Goal: Task Accomplishment & Management: Complete application form

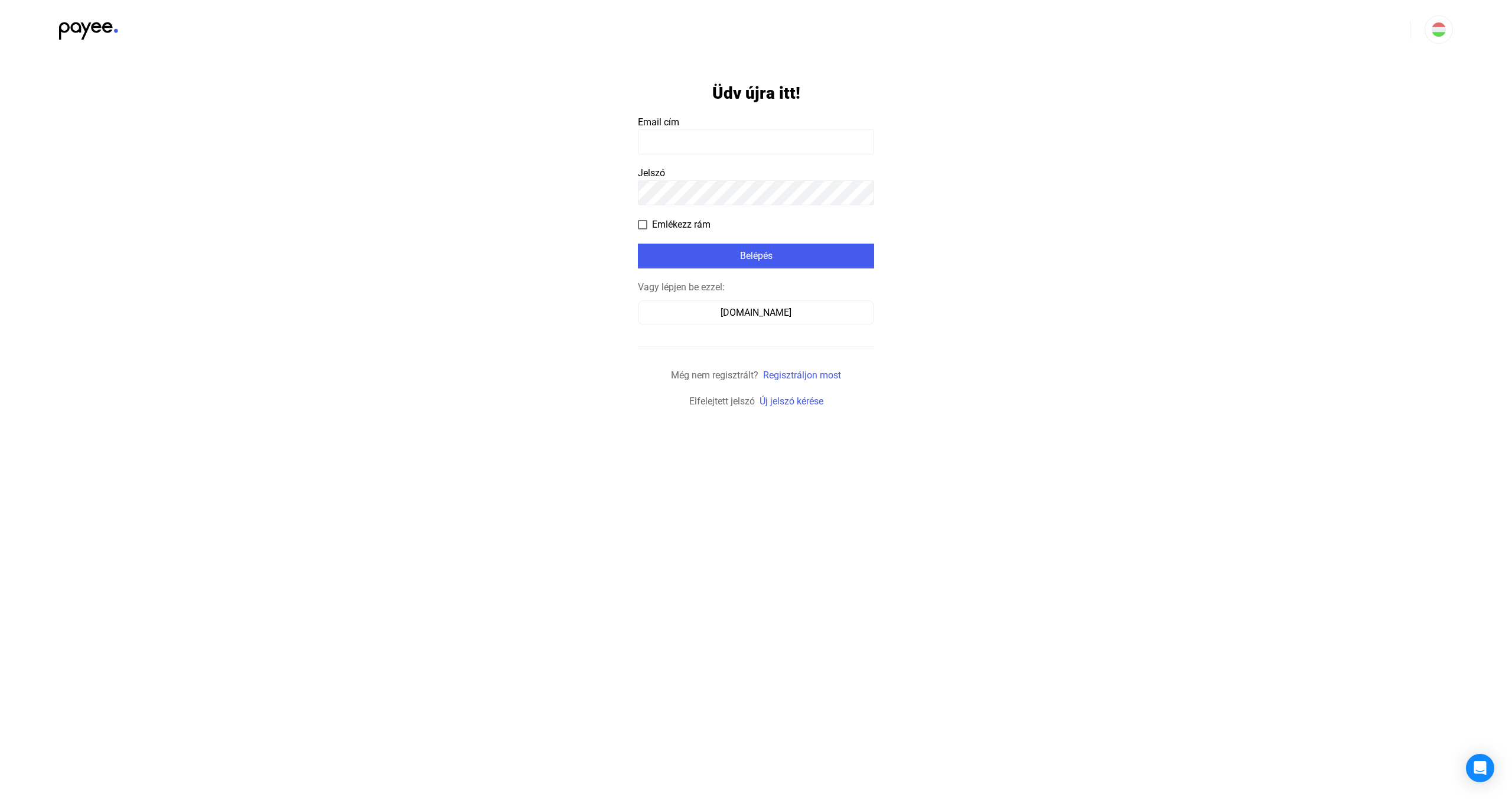
click at [715, 137] on input at bounding box center [756, 141] width 236 height 25
type input "**********"
click at [752, 179] on payee-form-field "Jelszó" at bounding box center [756, 186] width 236 height 39
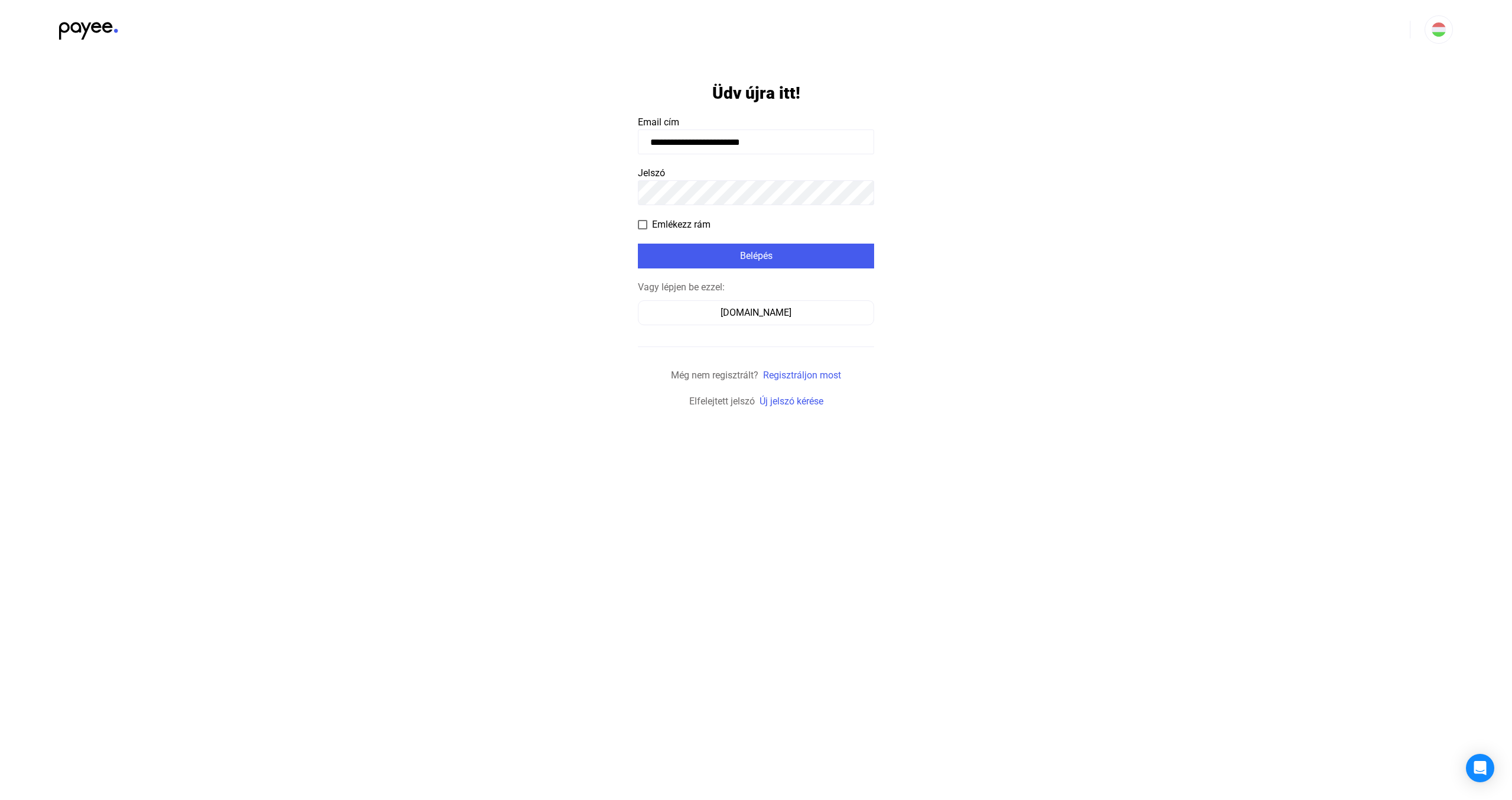
click at [751, 179] on payee-form-field "Jelszó" at bounding box center [756, 186] width 236 height 39
click at [670, 258] on div "Belépés" at bounding box center [756, 256] width 229 height 14
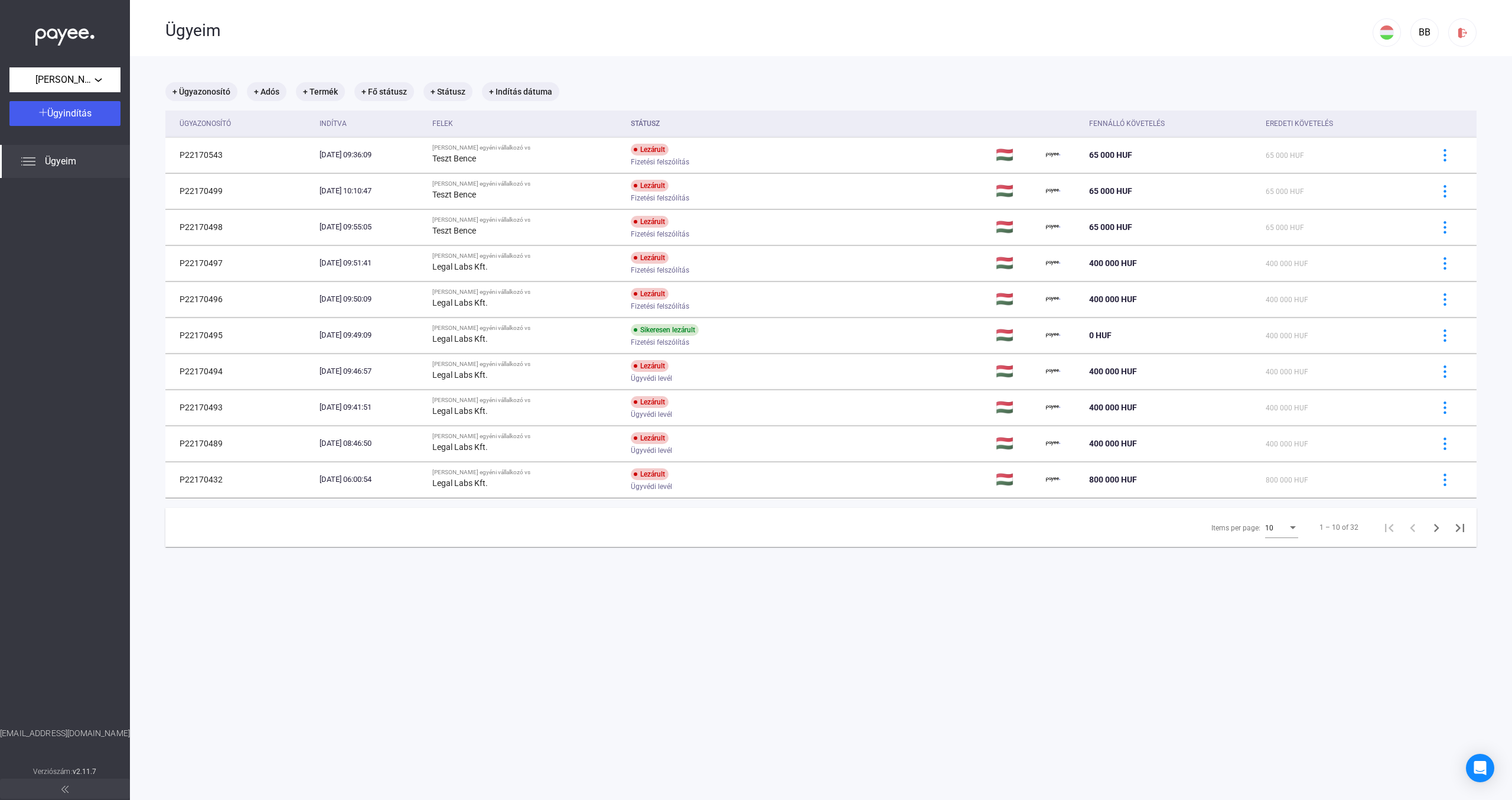
click at [733, 43] on div "Ügyeim" at bounding box center [769, 29] width 1207 height 58
click at [63, 112] on span "Ügyindítás" at bounding box center [69, 113] width 44 height 11
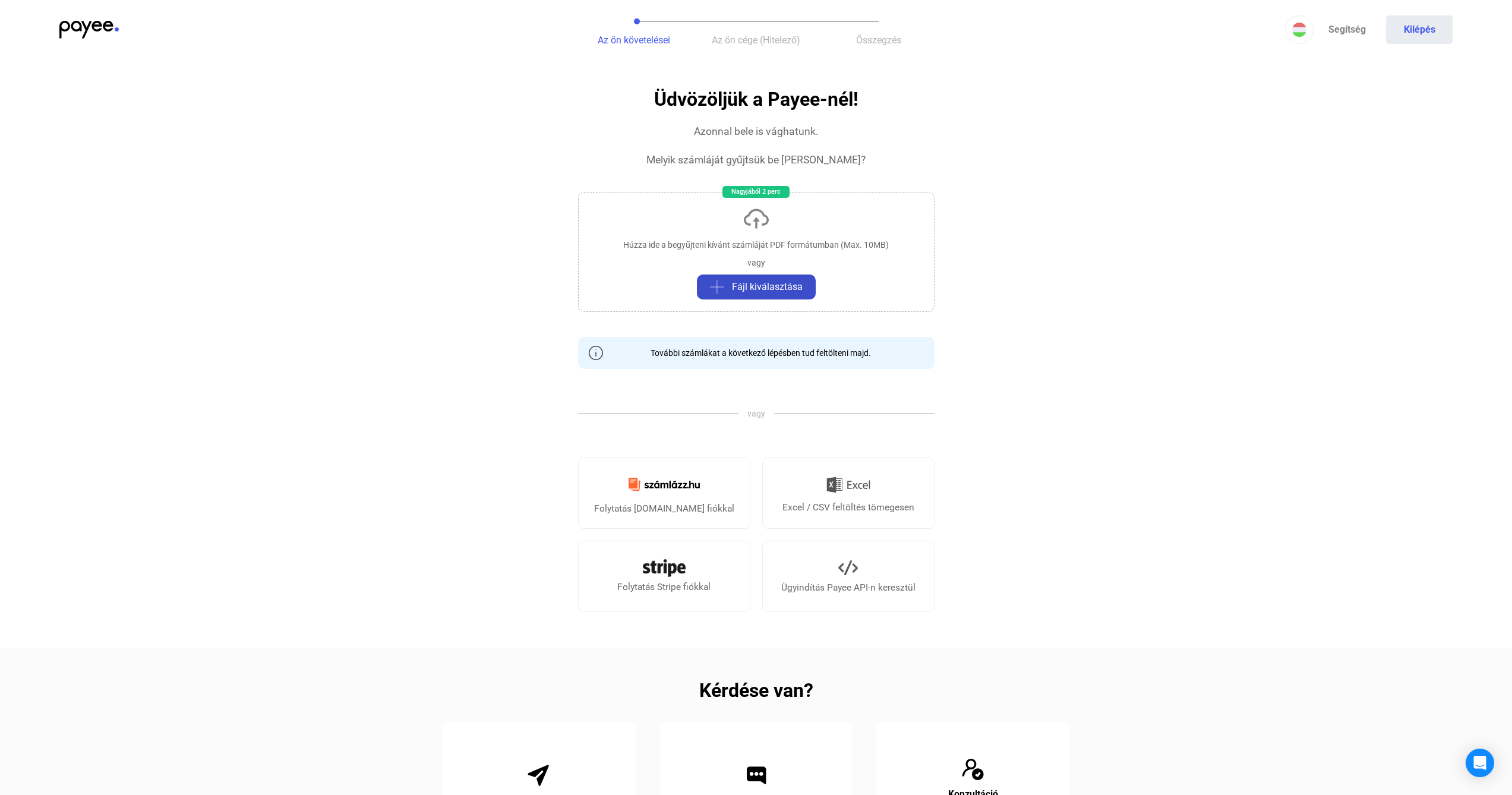
click at [779, 288] on span "Fájl kiválasztása" at bounding box center [767, 287] width 70 height 14
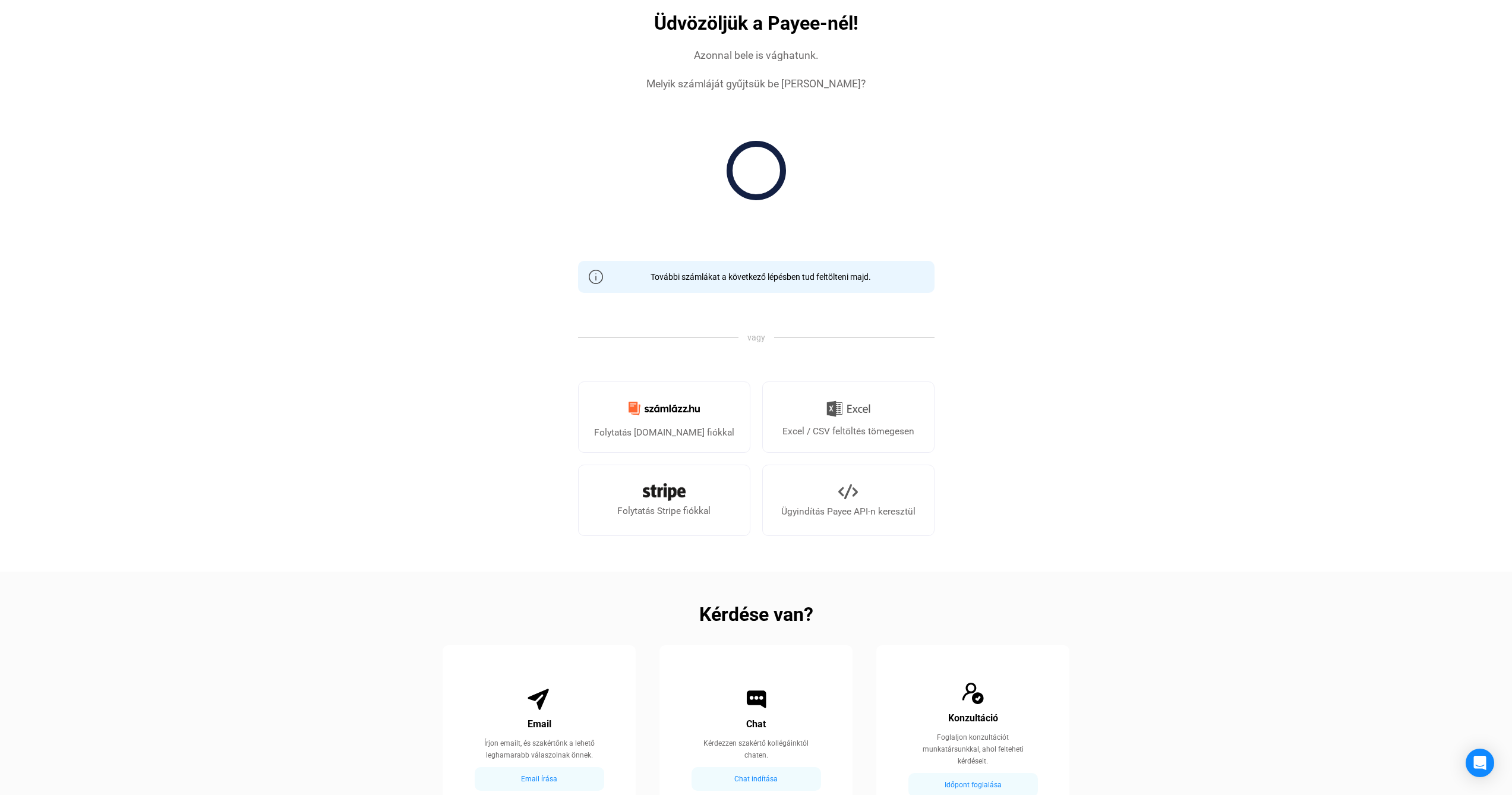
scroll to position [285, 0]
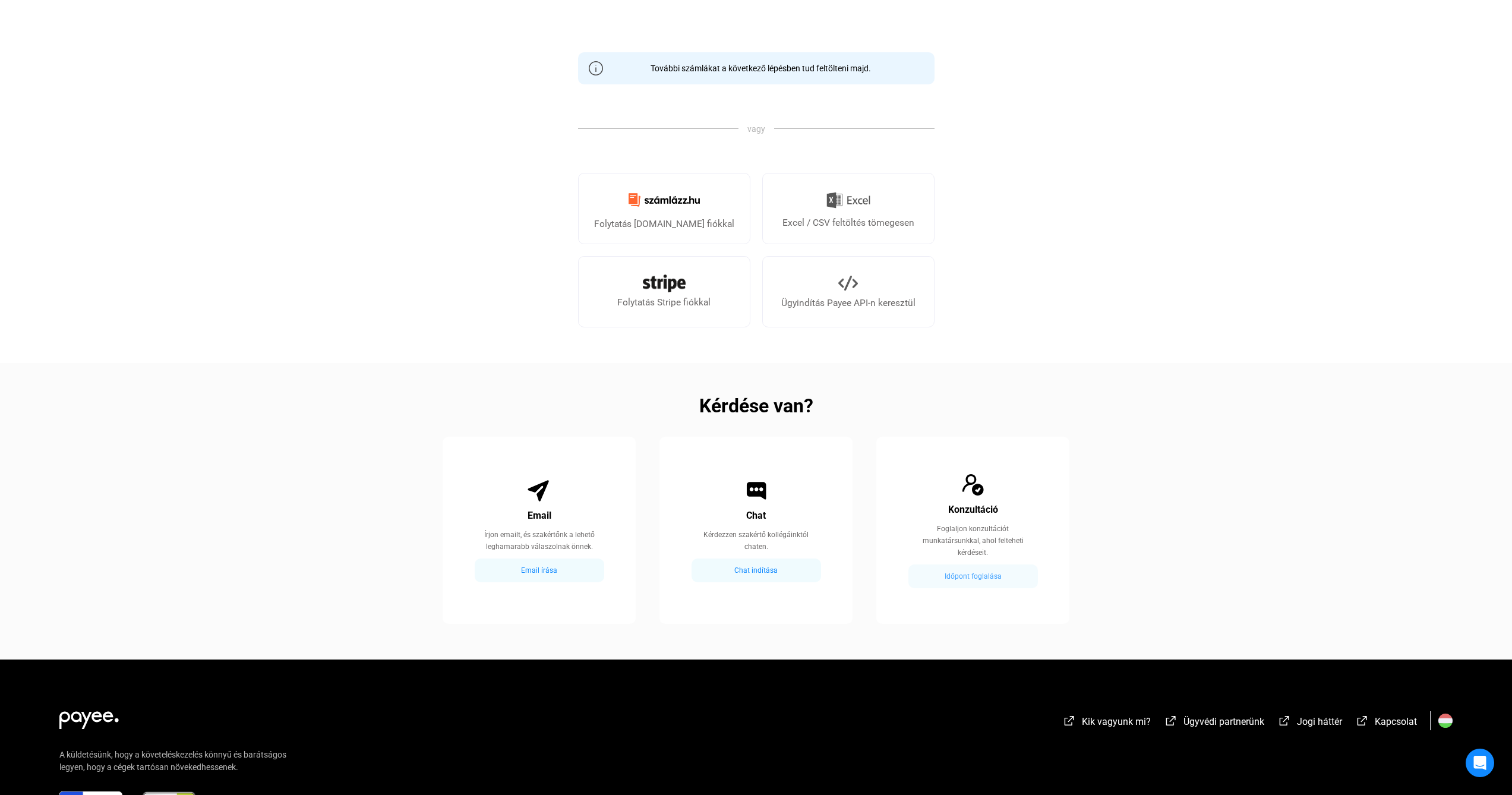
click at [982, 574] on div "Időpont foglalása" at bounding box center [973, 576] width 123 height 14
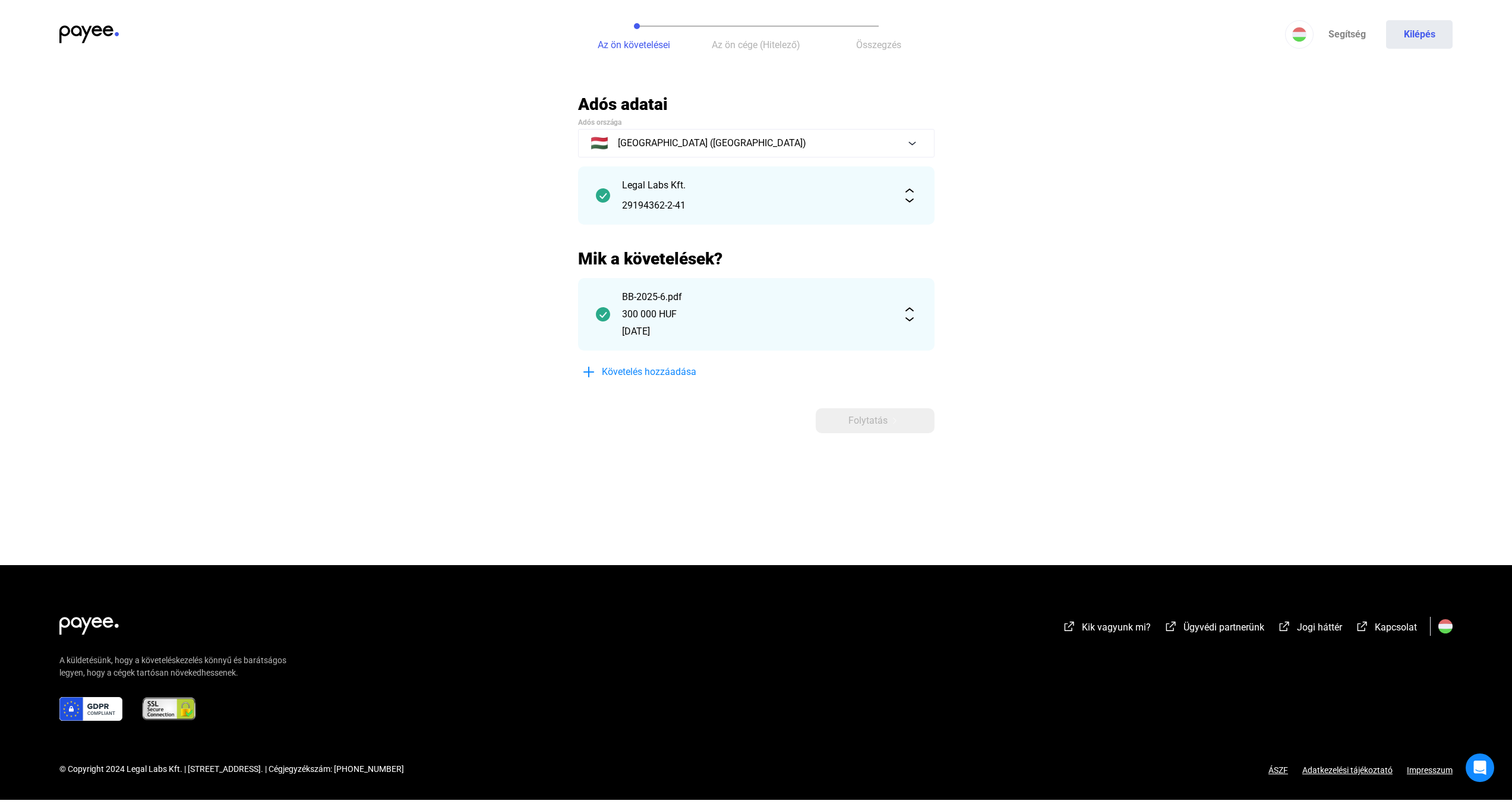
scroll to position [0, 0]
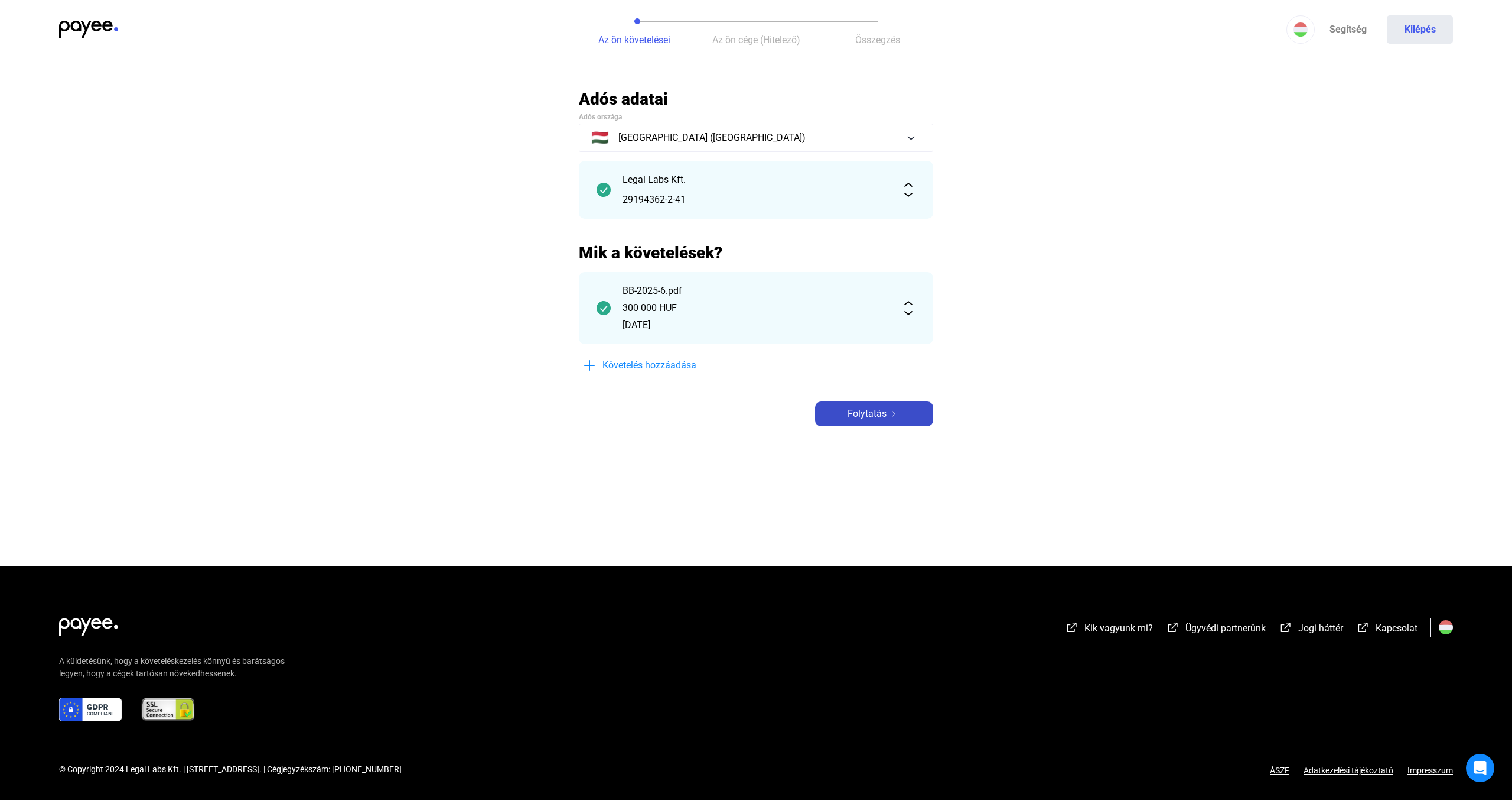
click at [903, 416] on div "Folytatás" at bounding box center [874, 414] width 111 height 14
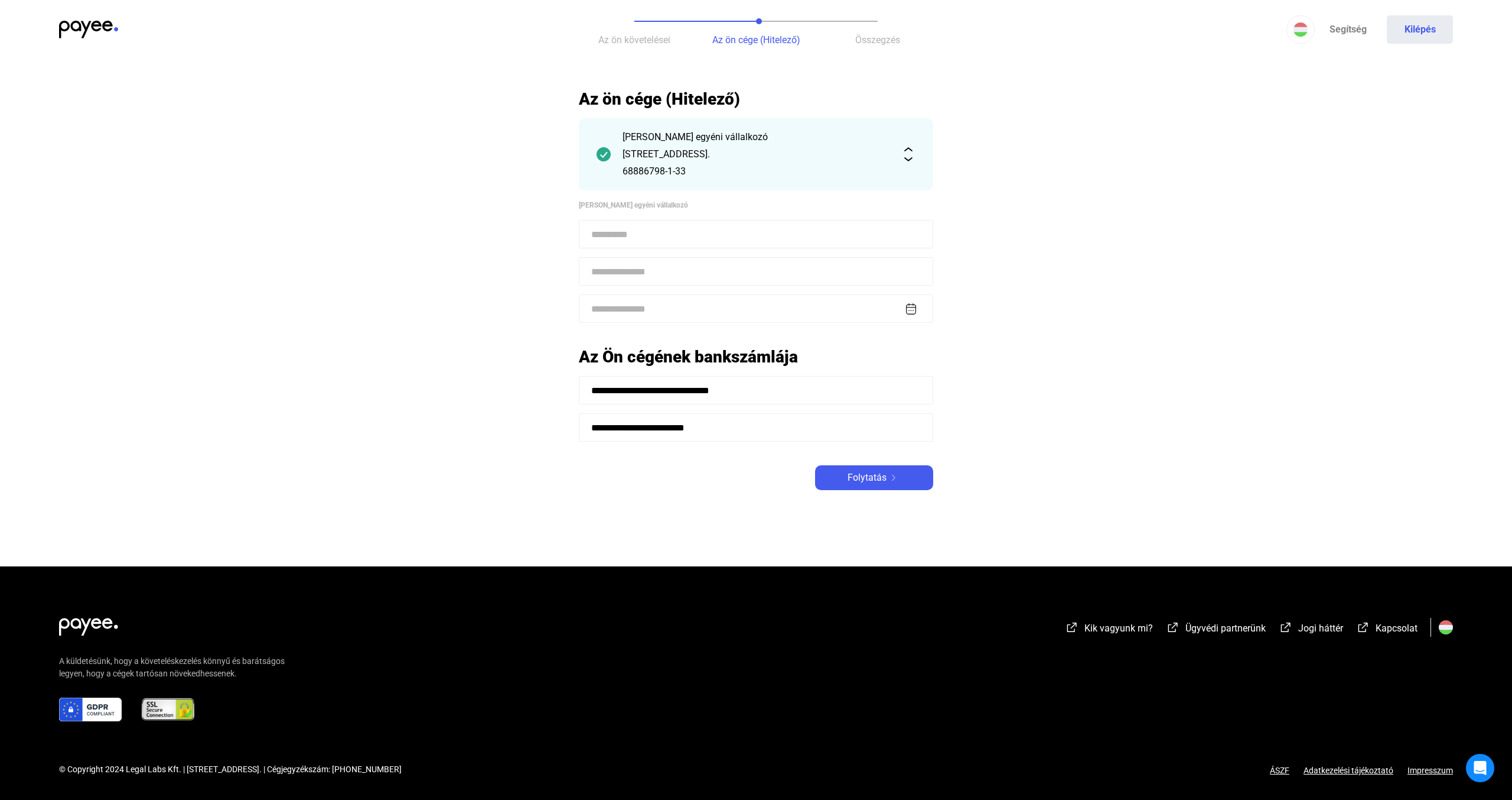
click at [762, 232] on input at bounding box center [756, 234] width 354 height 28
click at [895, 156] on div "[PERSON_NAME] egyéni vállalkozó [STREET_ADDRESS]. 68886798-1-33" at bounding box center [756, 154] width 354 height 72
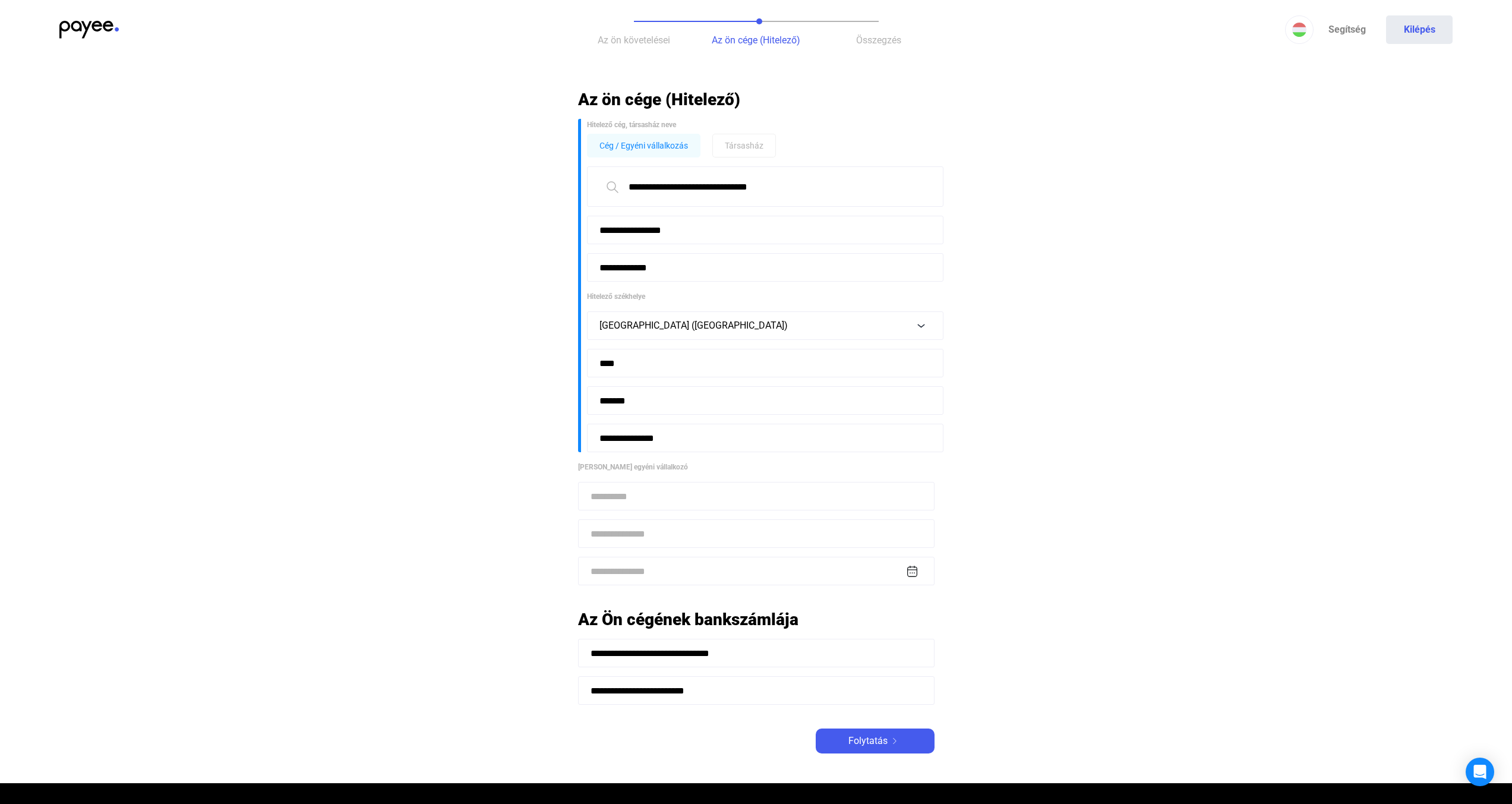
click at [638, 142] on span "Cég / Egyéni vállalkozás" at bounding box center [643, 145] width 88 height 14
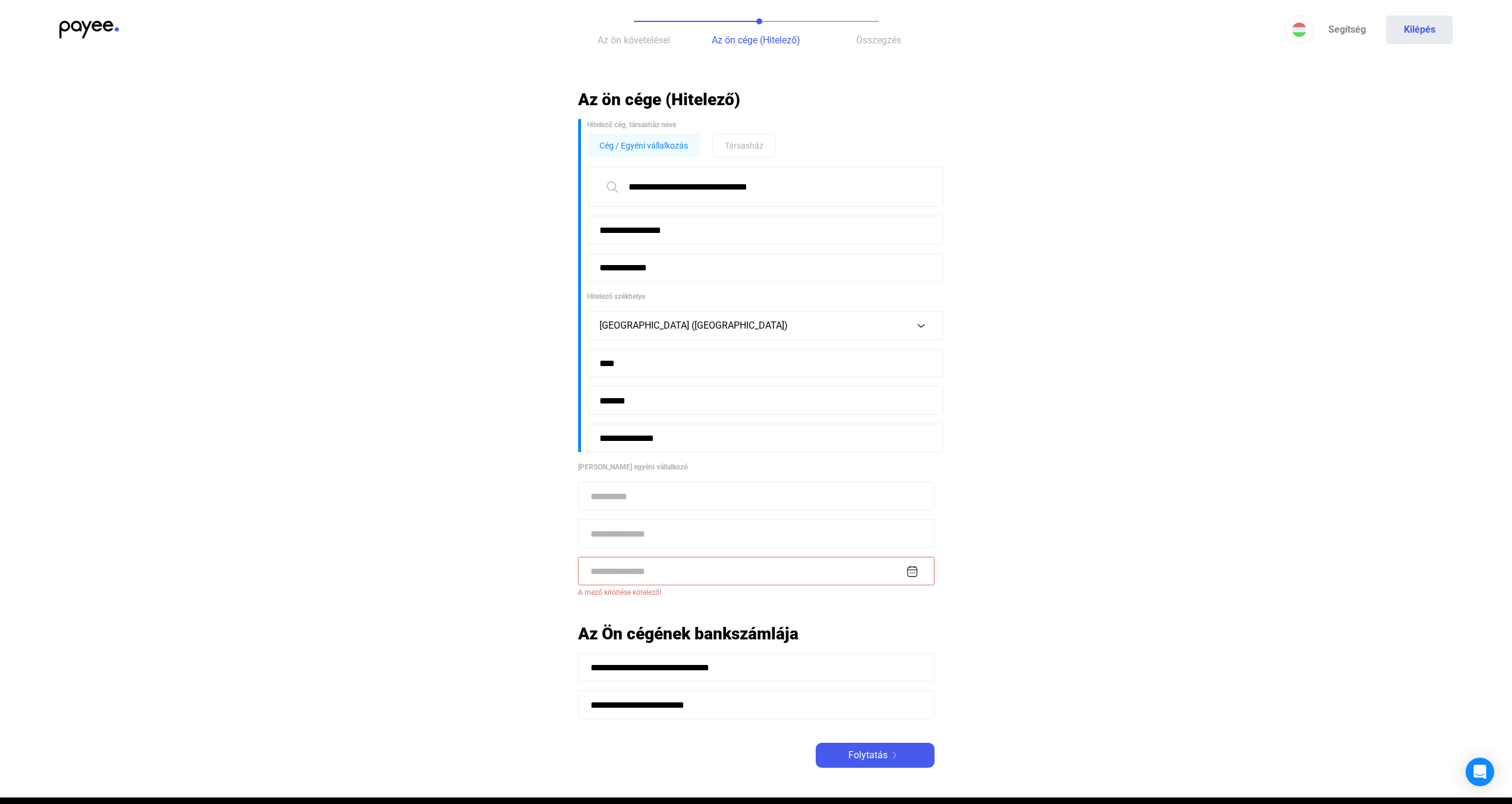
click at [831, 145] on div "Cég / Egyéni vállalkozás Társasház" at bounding box center [760, 145] width 348 height 23
click at [848, 138] on div "Cég / Egyéni vállalkozás Társasház" at bounding box center [760, 145] width 348 height 23
click at [683, 569] on input at bounding box center [756, 570] width 356 height 28
type input "**********"
click at [842, 531] on input at bounding box center [756, 533] width 356 height 28
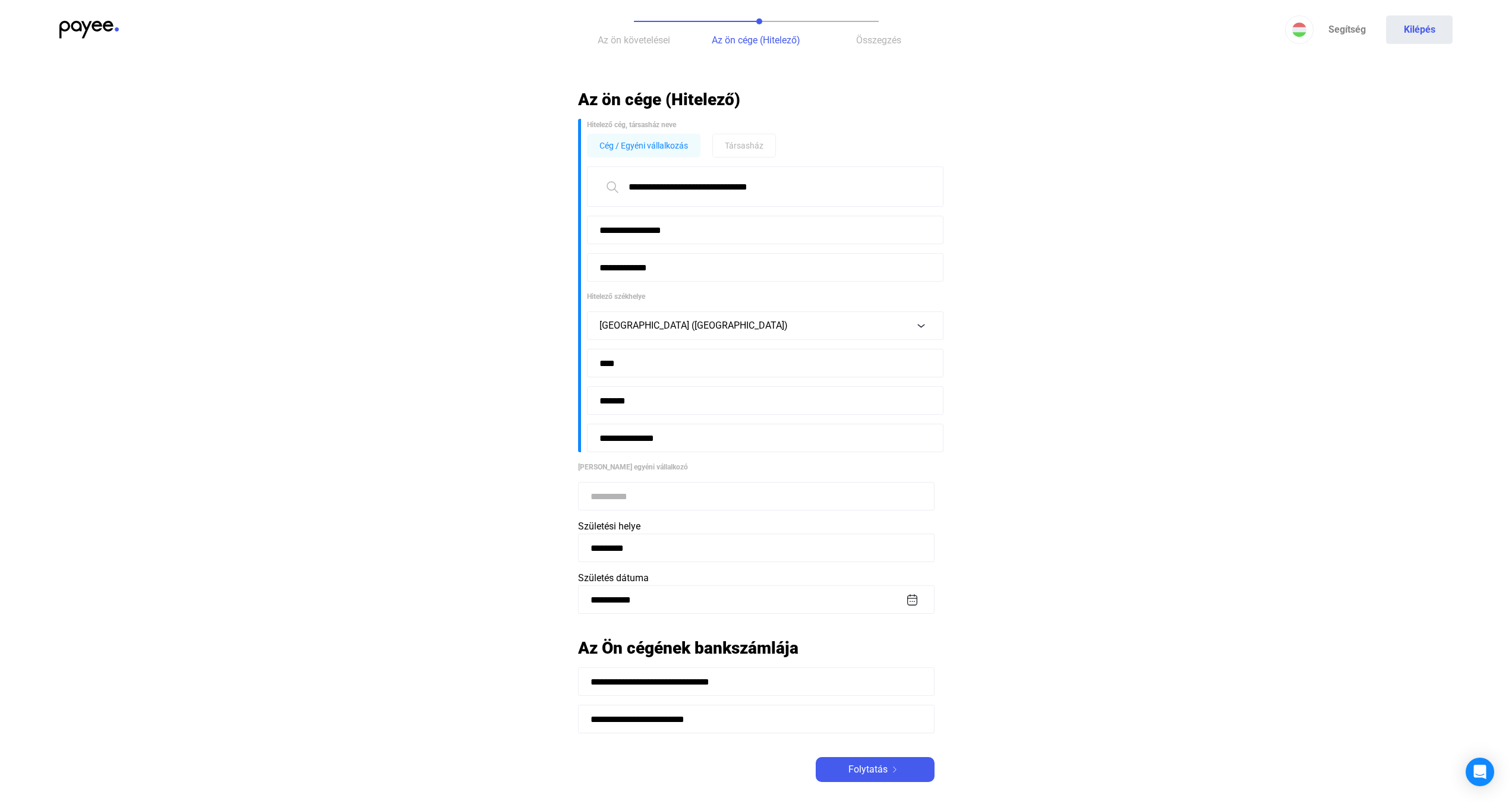
type input "*********"
click at [767, 492] on input at bounding box center [756, 496] width 356 height 28
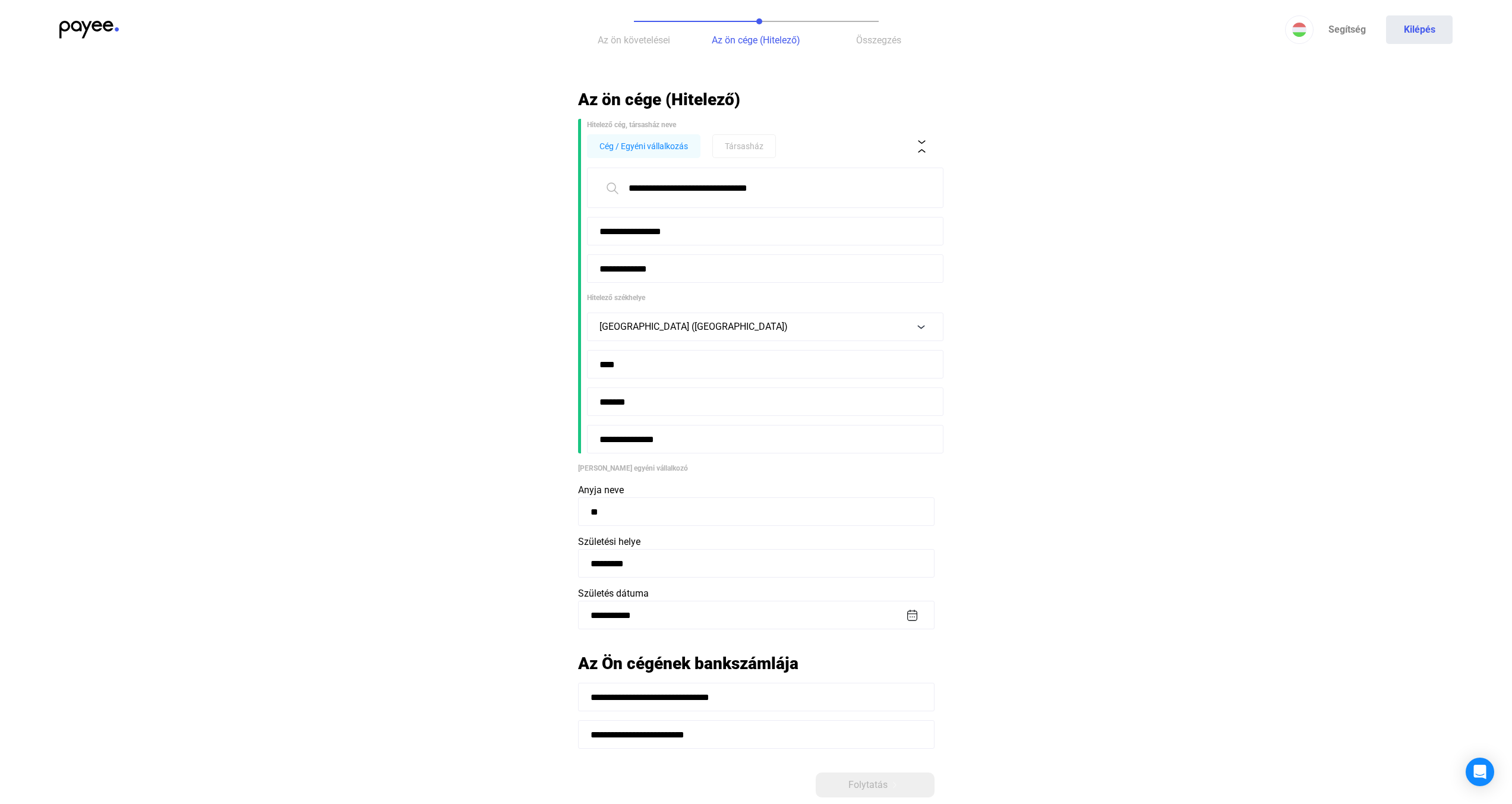
type input "***"
type input "**********"
click at [1172, 488] on main "**********" at bounding box center [756, 458] width 1512 height 738
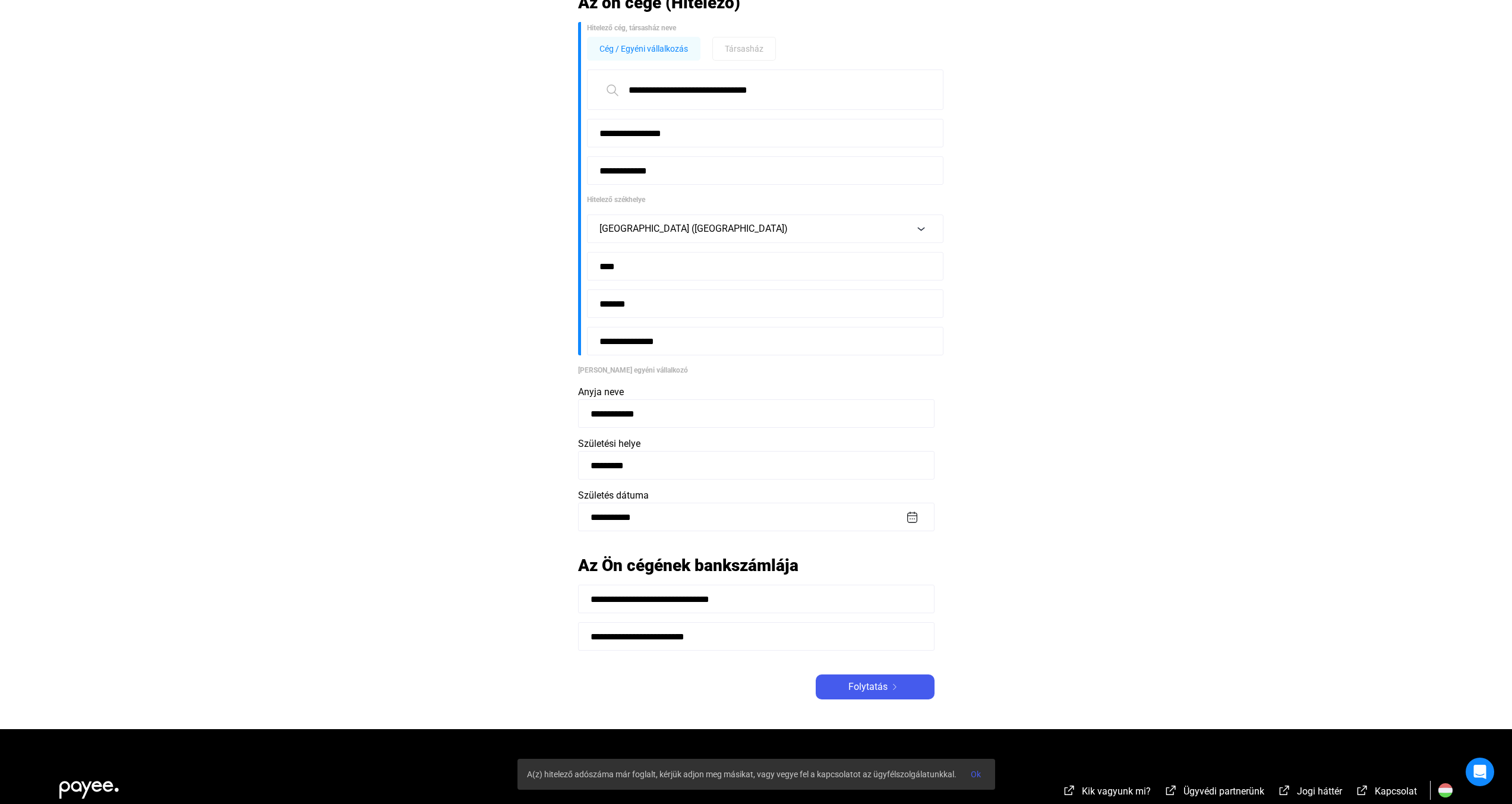
scroll to position [95, 0]
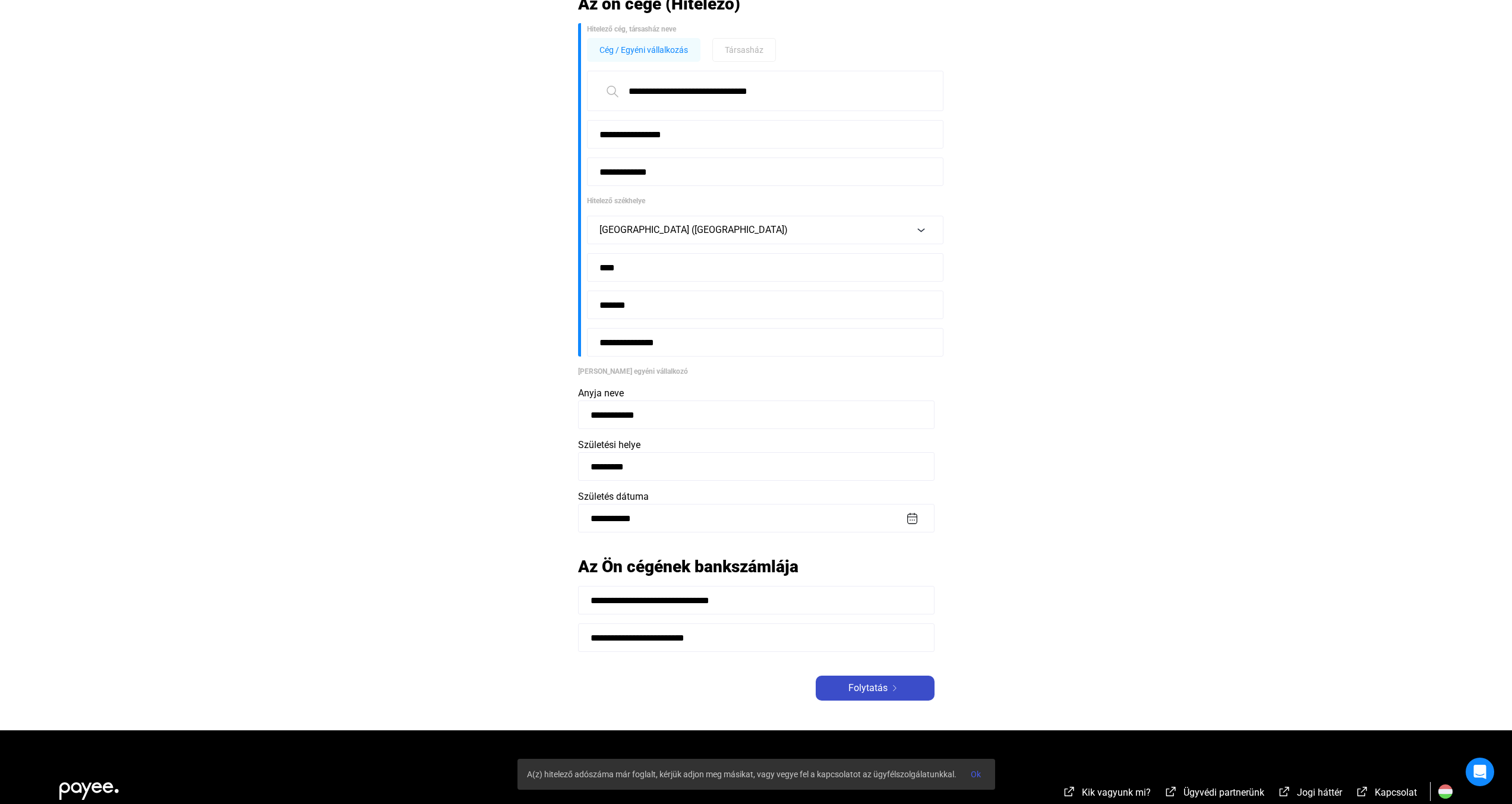
click at [881, 689] on span "Folytatás" at bounding box center [868, 688] width 39 height 14
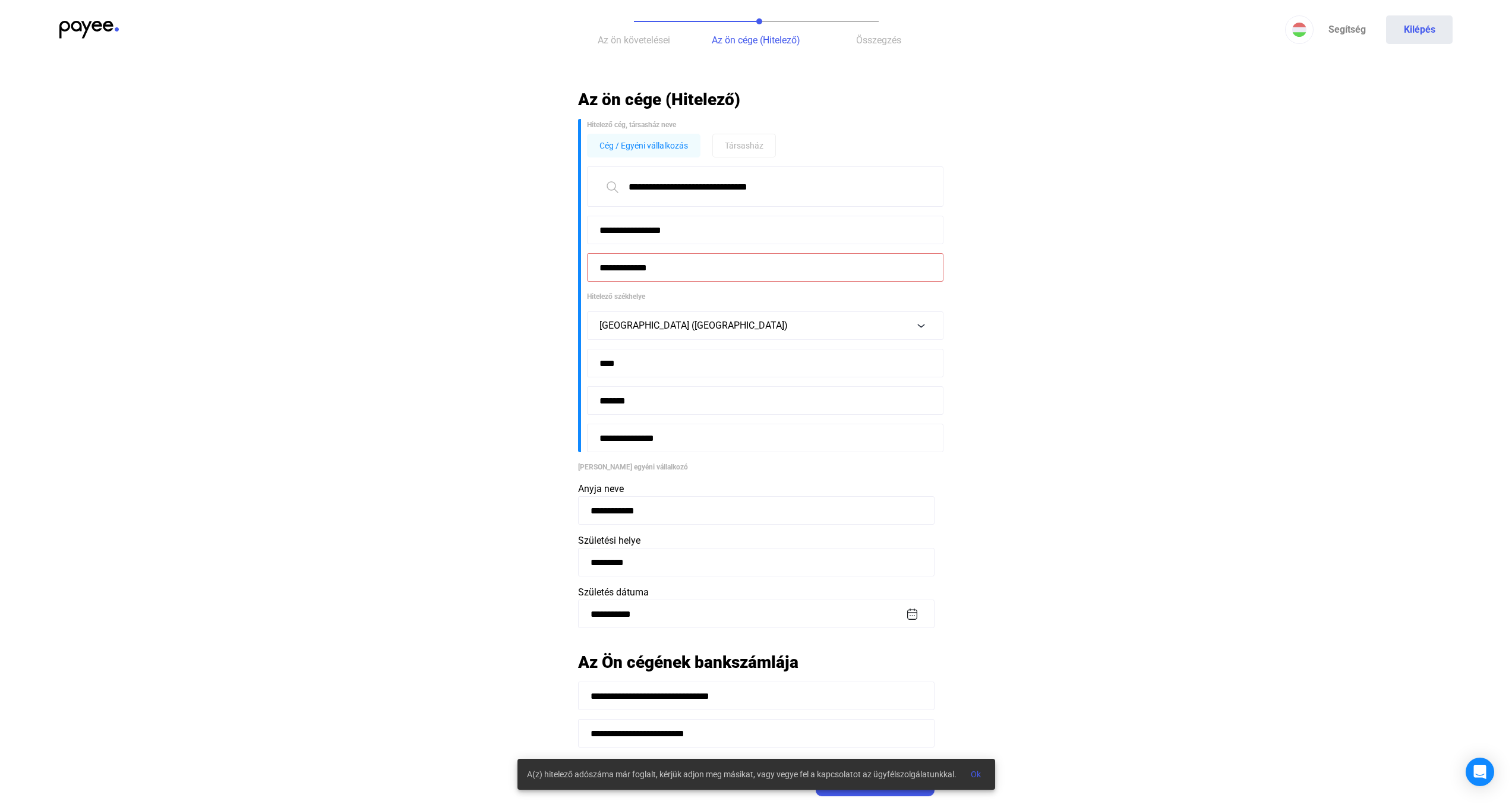
click at [846, 134] on div "Cég / Egyéni vállalkozás Társasház" at bounding box center [760, 145] width 348 height 23
click at [641, 50] on button "Az ön követelései" at bounding box center [634, 30] width 123 height 59
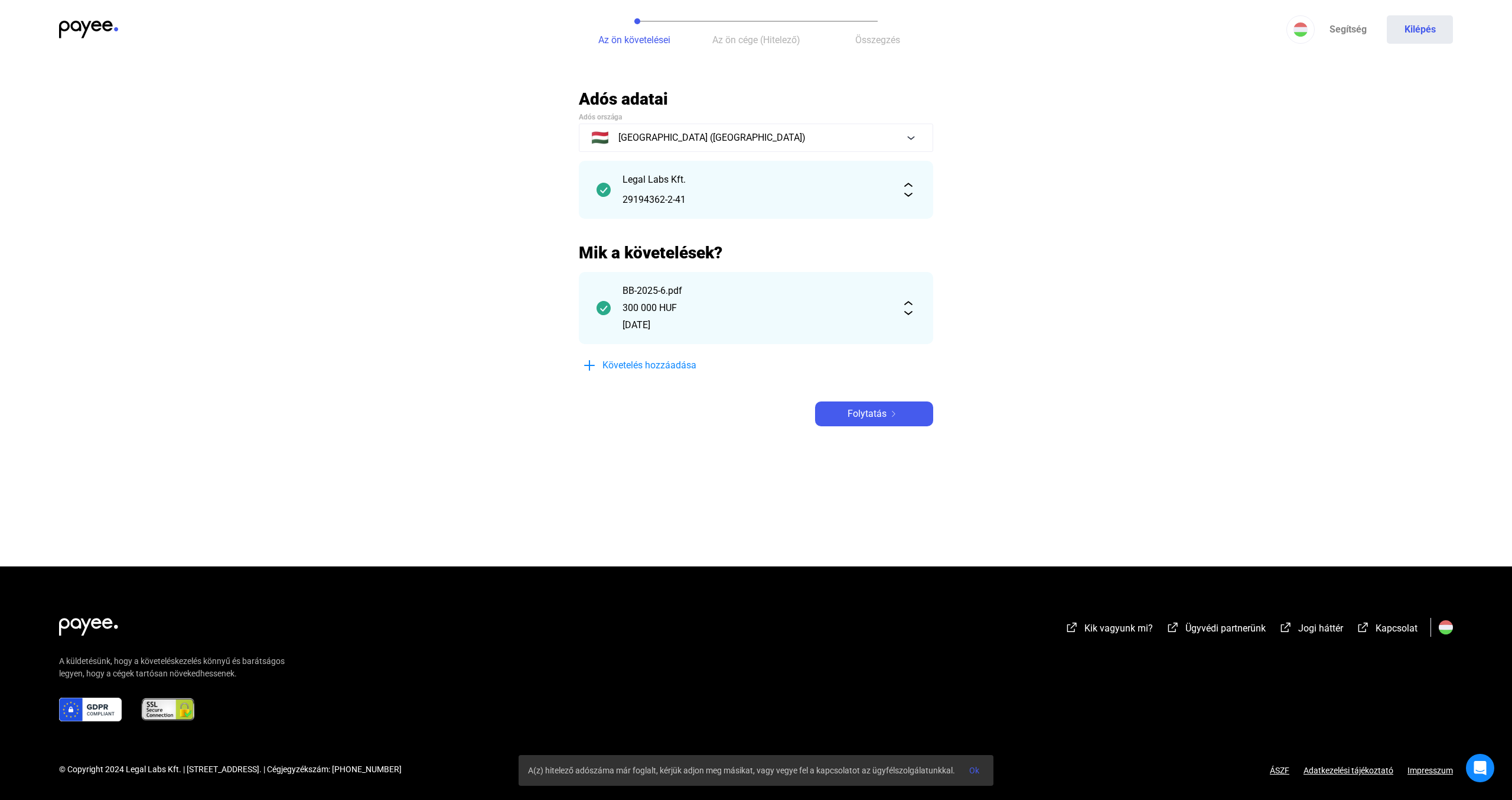
click at [734, 21] on button "Az ön cége (Hitelező)" at bounding box center [756, 30] width 122 height 59
click at [828, 407] on div "Folytatás" at bounding box center [874, 414] width 111 height 14
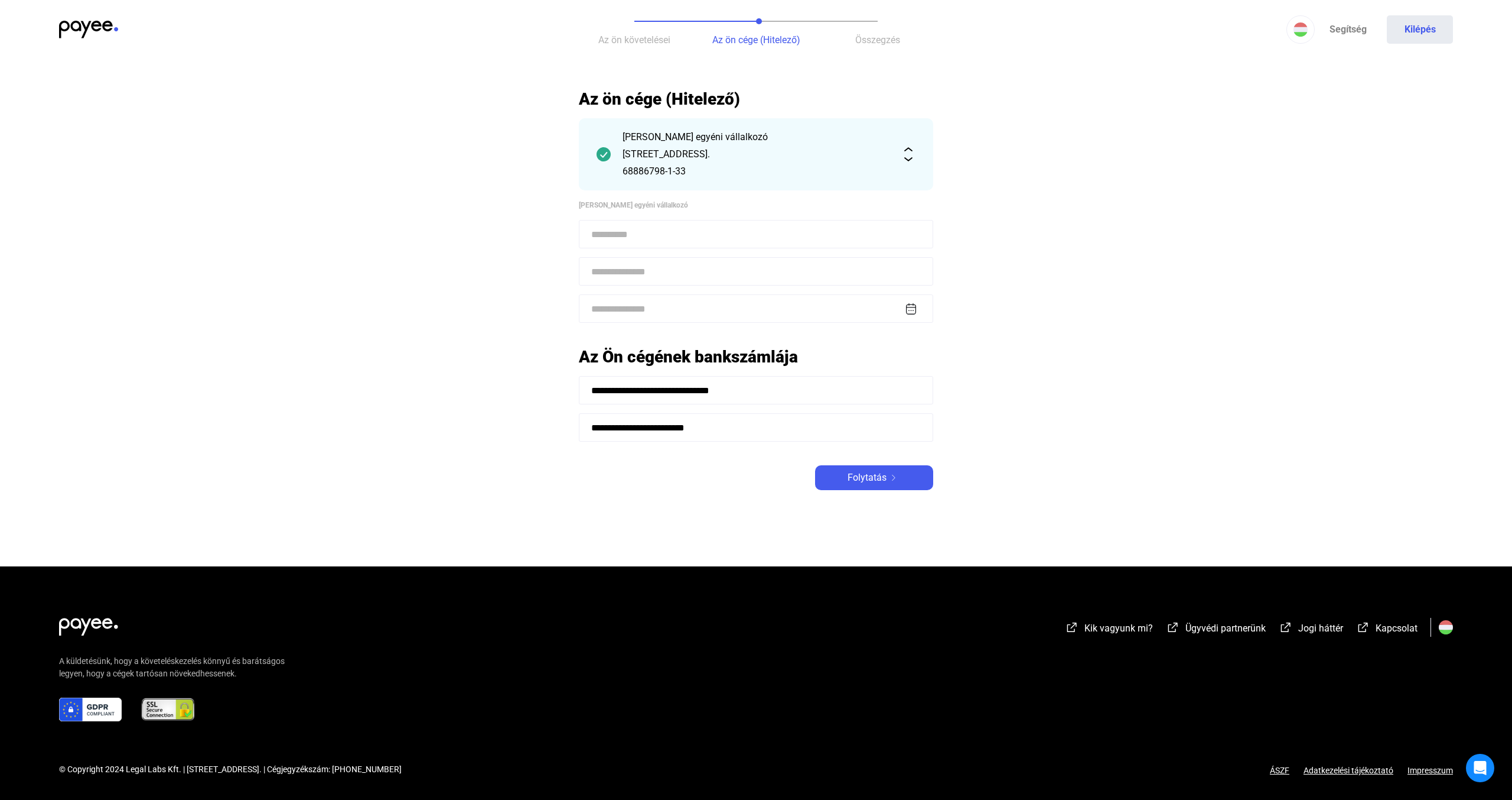
click at [643, 226] on input at bounding box center [756, 234] width 354 height 28
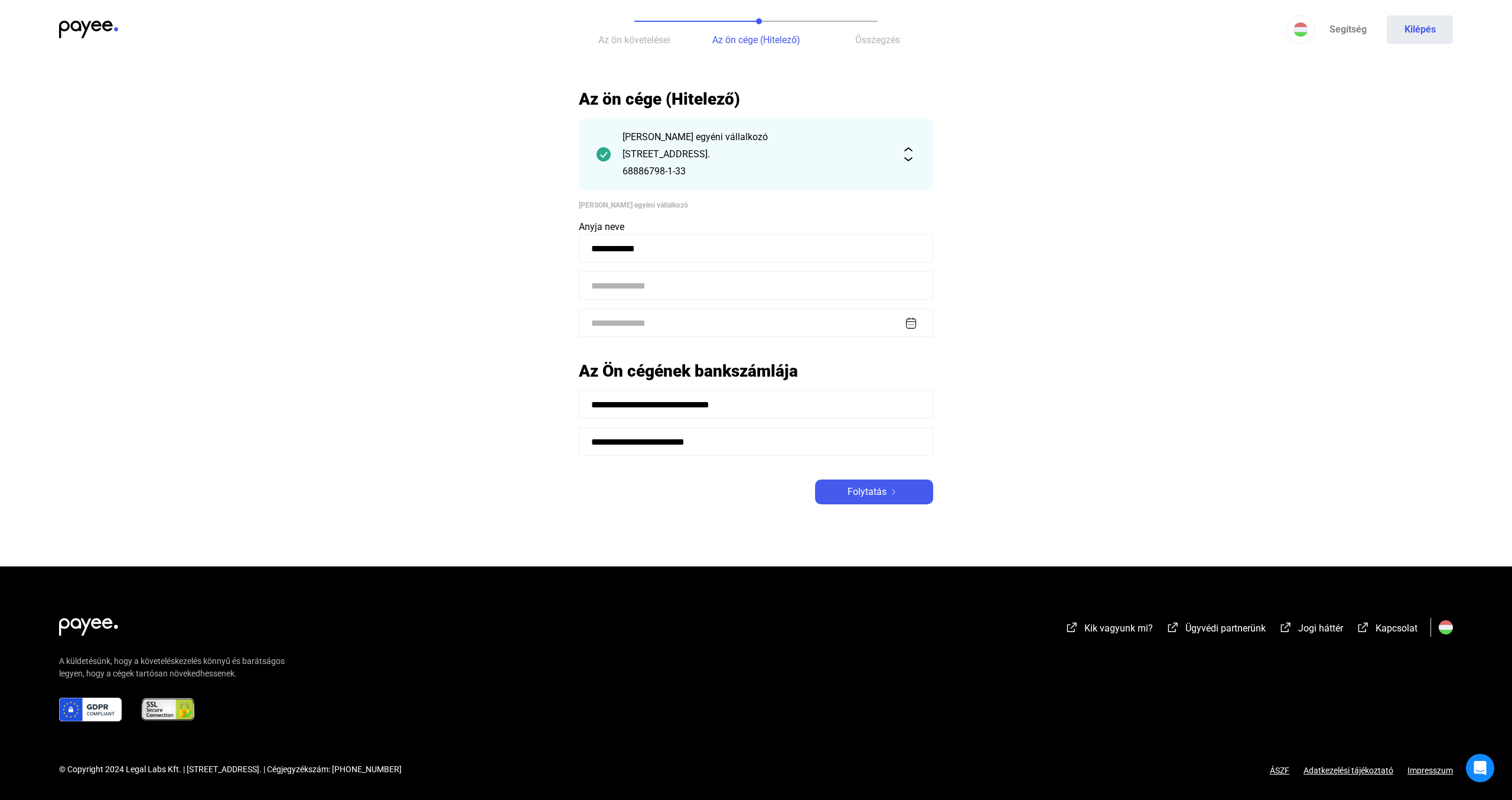
type input "**********"
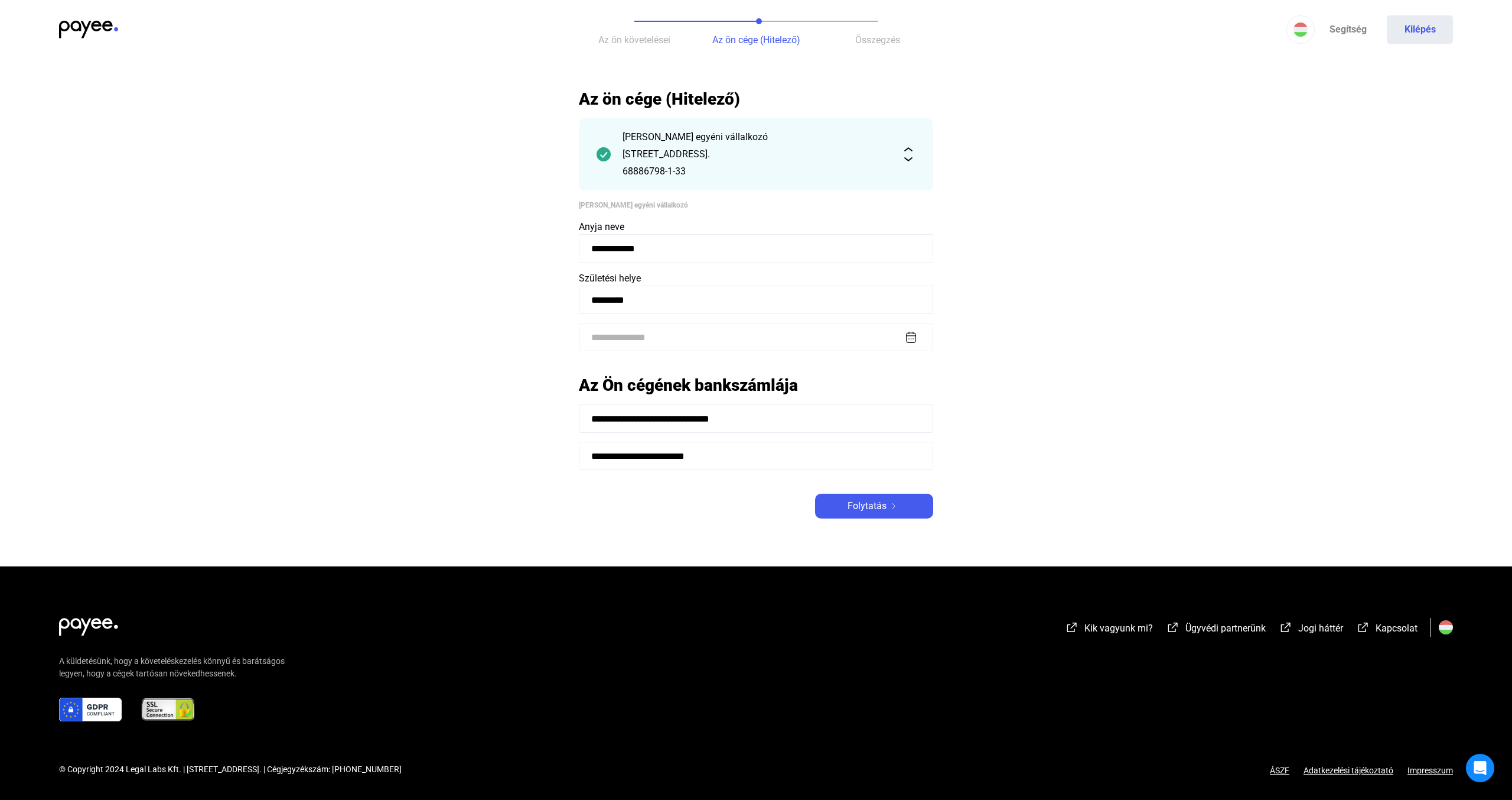
type input "*********"
click at [637, 342] on input at bounding box center [756, 337] width 354 height 28
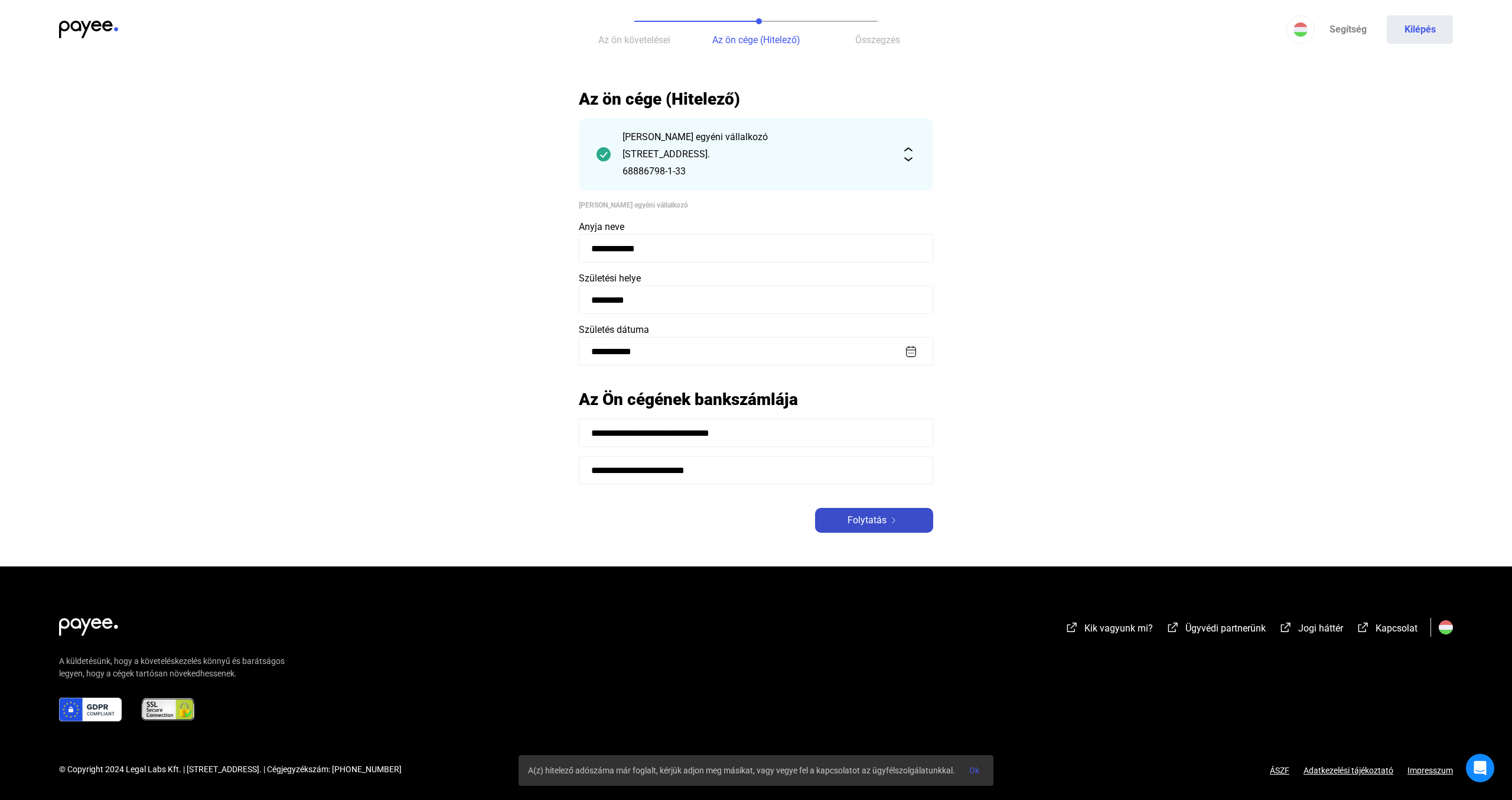
type input "**********"
click at [869, 516] on span "Folytatás" at bounding box center [867, 520] width 39 height 14
click at [878, 516] on span "Folytatás" at bounding box center [867, 520] width 39 height 14
click at [972, 770] on span "Ok" at bounding box center [974, 770] width 10 height 9
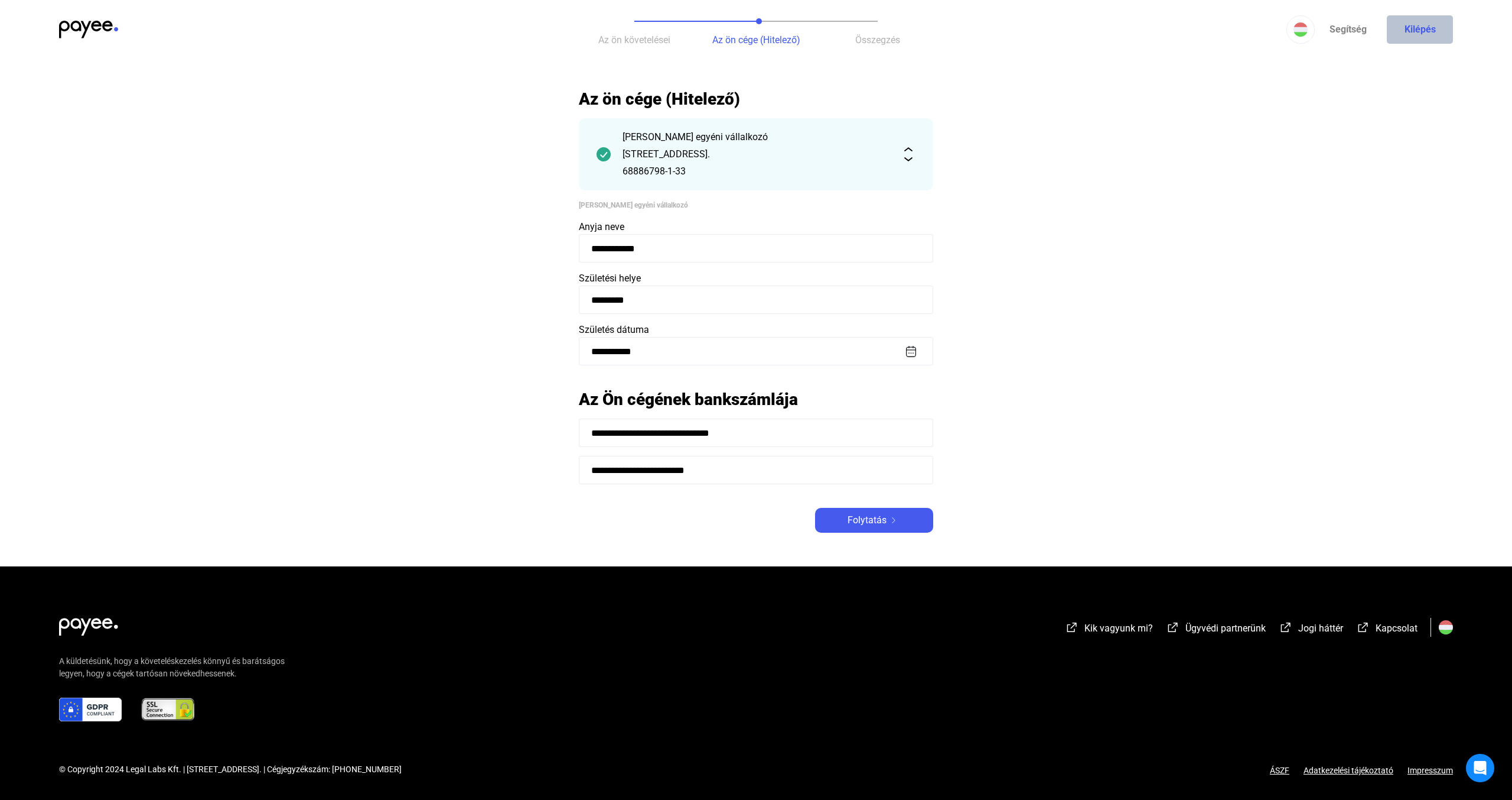
click at [1406, 30] on button "Kilépés" at bounding box center [1420, 30] width 66 height 28
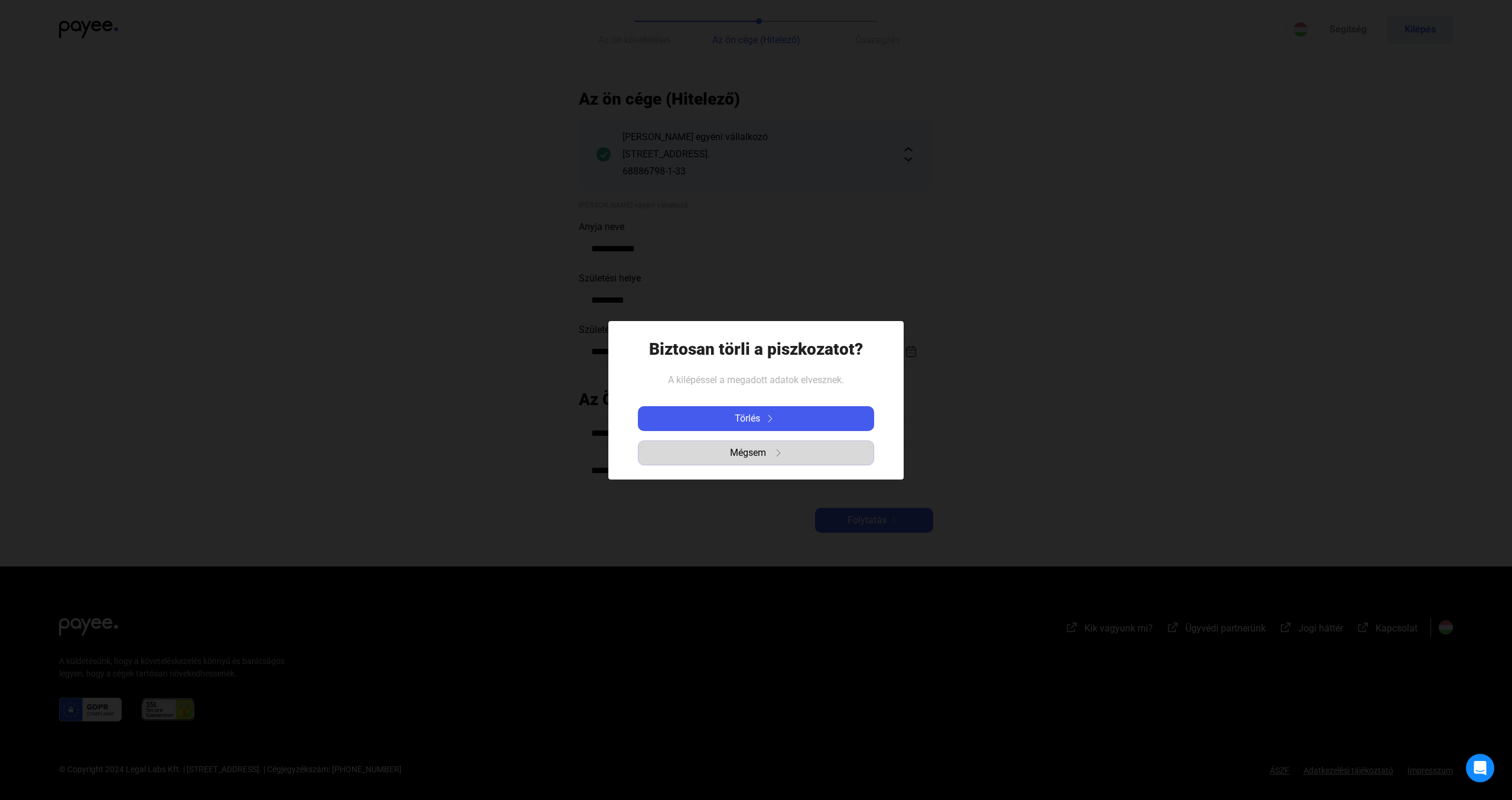
click at [782, 449] on img "button" at bounding box center [778, 452] width 7 height 7
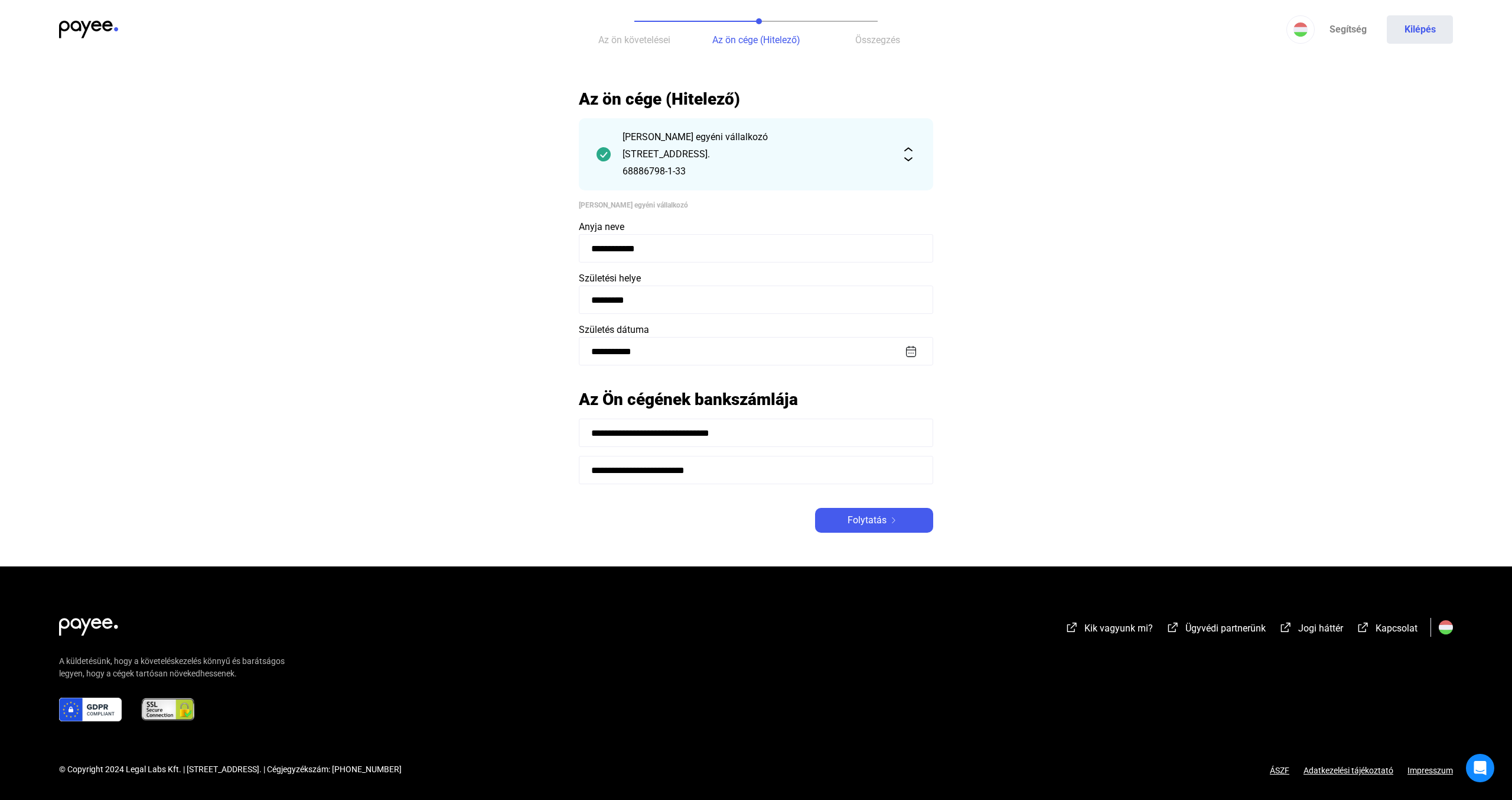
click at [901, 149] on div "[PERSON_NAME] egyéni vállalkozó [STREET_ADDRESS]. 68886798-1-33" at bounding box center [756, 154] width 354 height 72
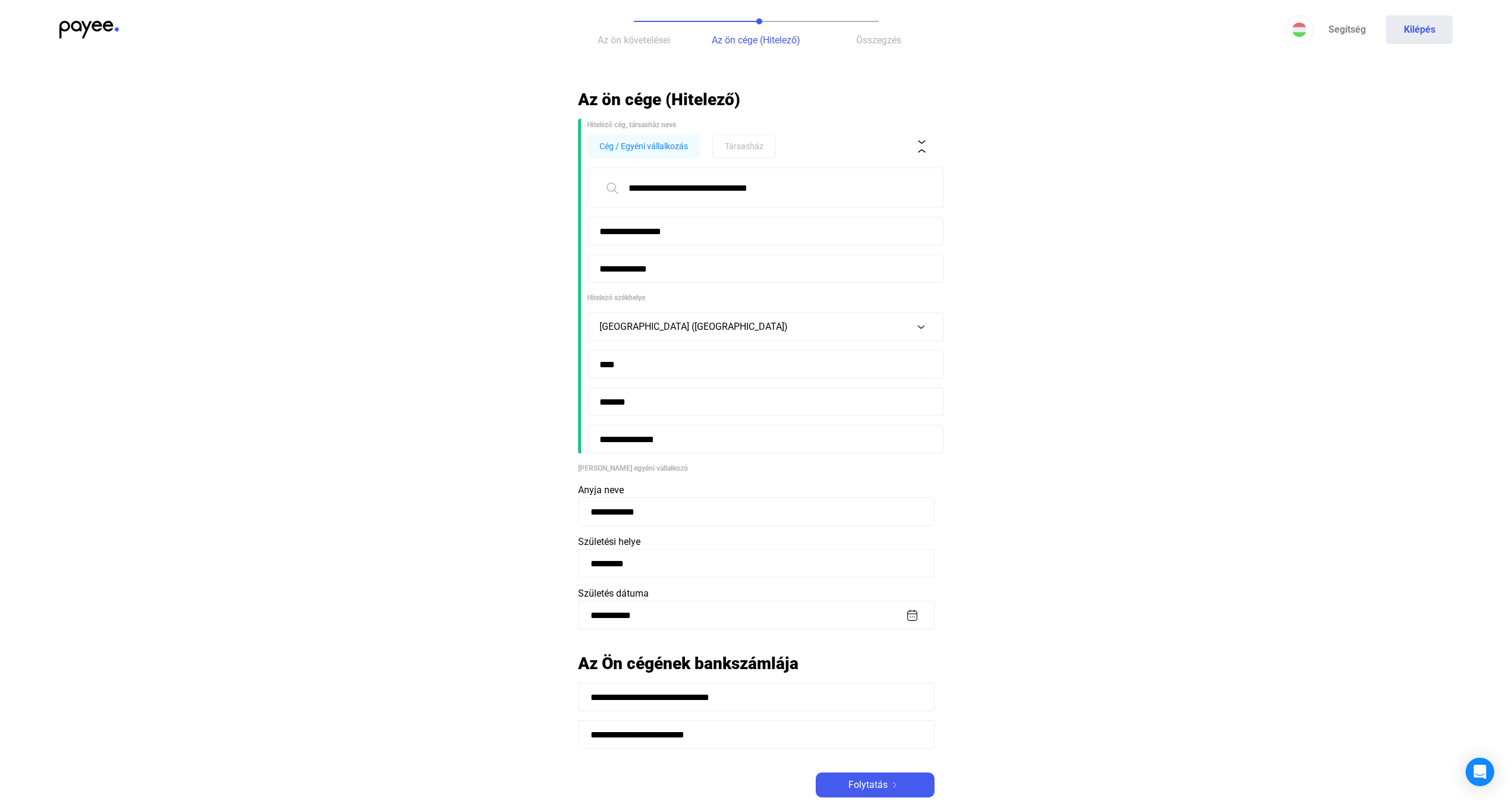
click at [910, 152] on div "Cég / Egyéni vállalkozás Társasház" at bounding box center [760, 146] width 348 height 25
click at [931, 145] on button at bounding box center [922, 146] width 25 height 25
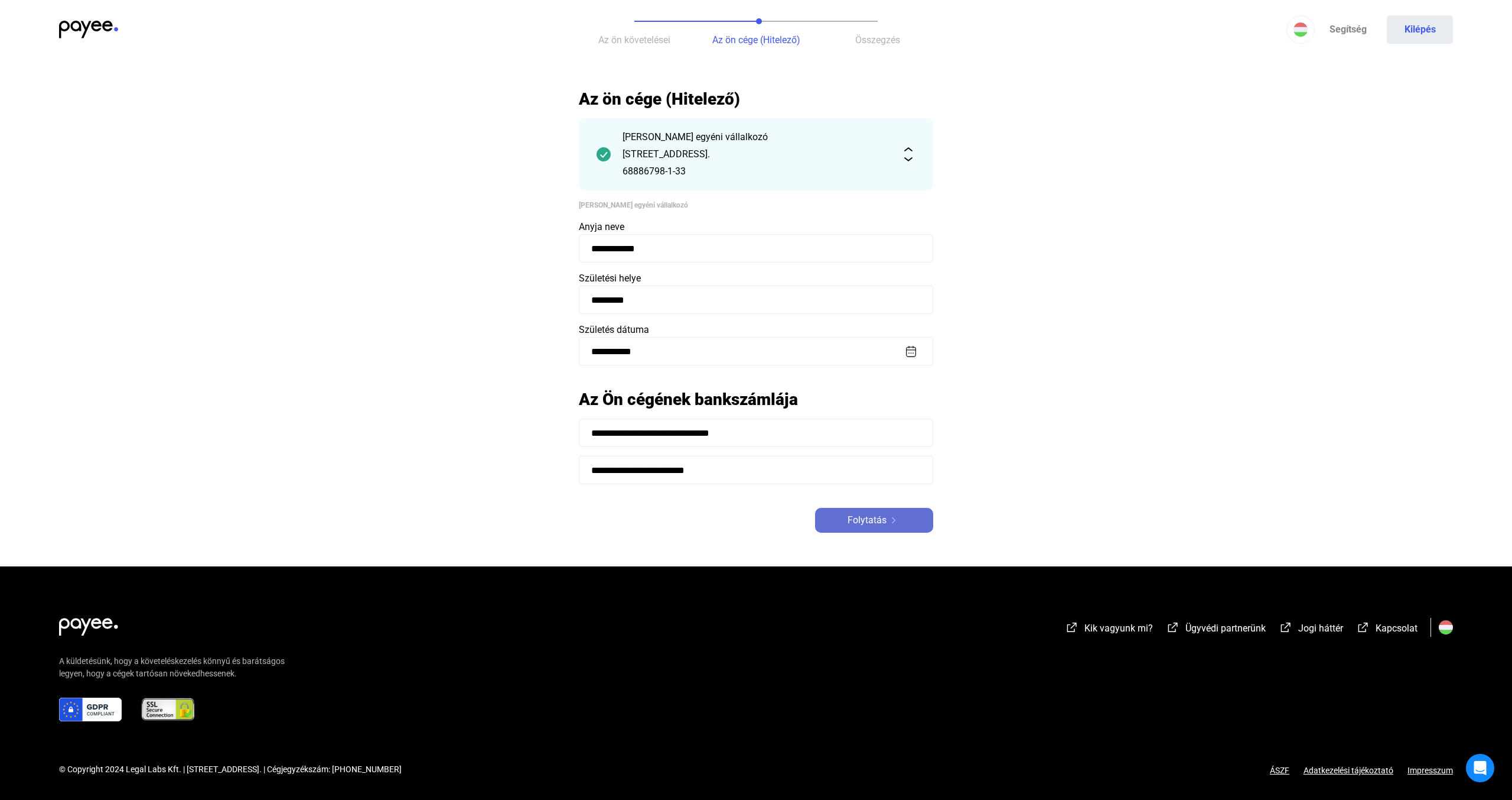
click at [852, 512] on button "Folytatás" at bounding box center [874, 520] width 118 height 25
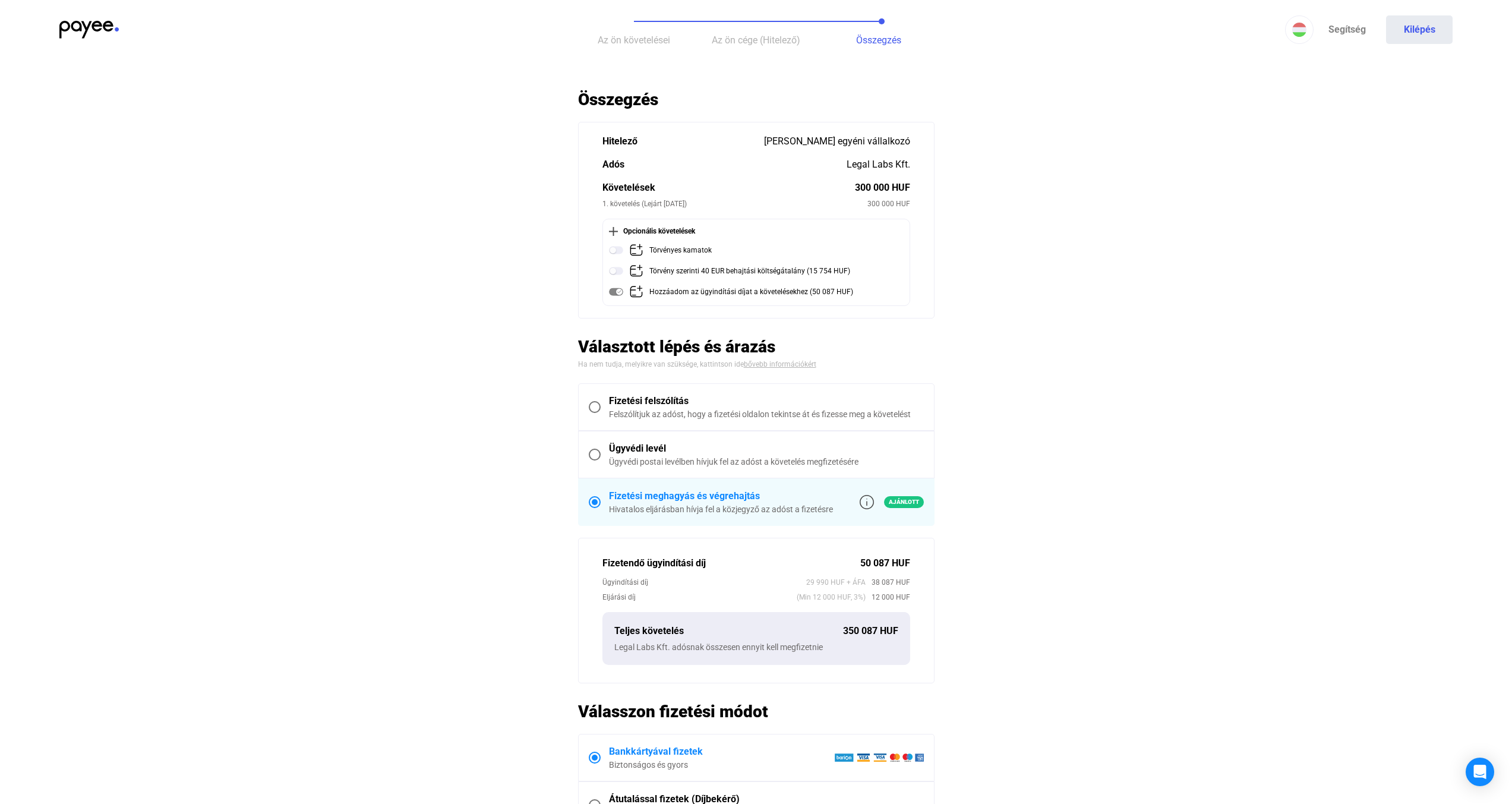
click at [623, 42] on span "Az ön követelései" at bounding box center [634, 40] width 73 height 11
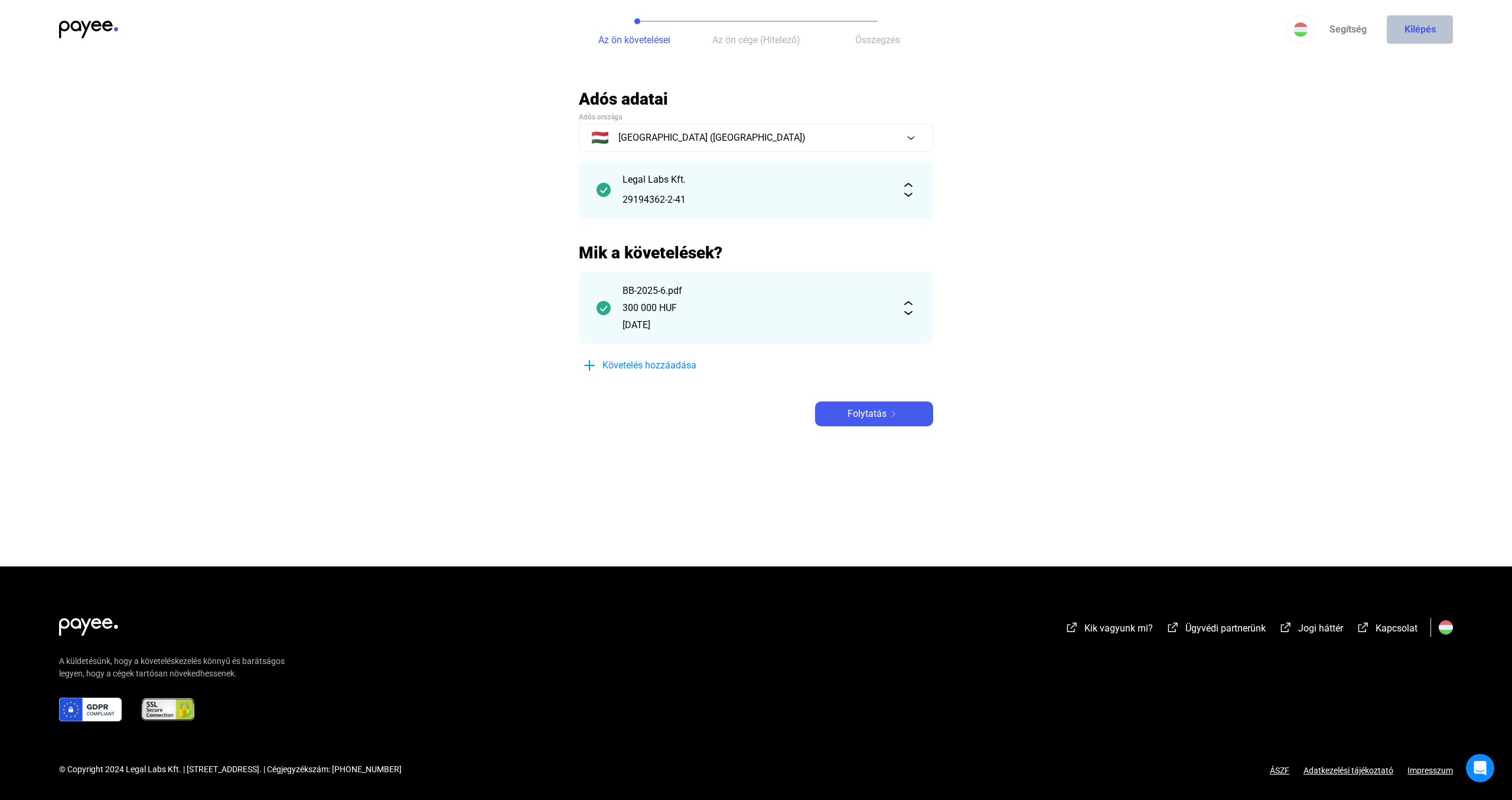
click at [1416, 30] on button "Kilépés" at bounding box center [1420, 30] width 66 height 28
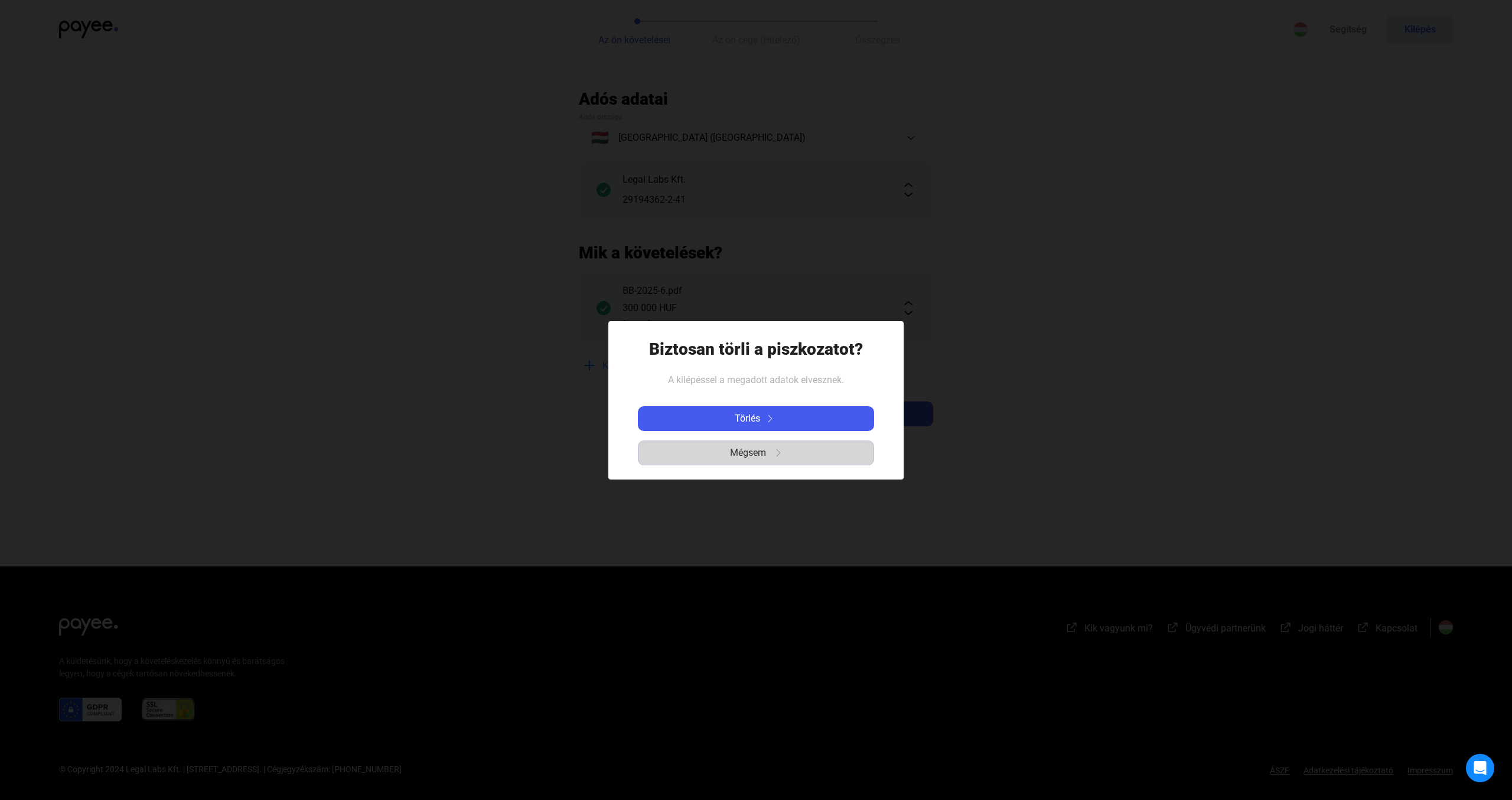
click at [834, 463] on button "Mégsem" at bounding box center [756, 452] width 236 height 25
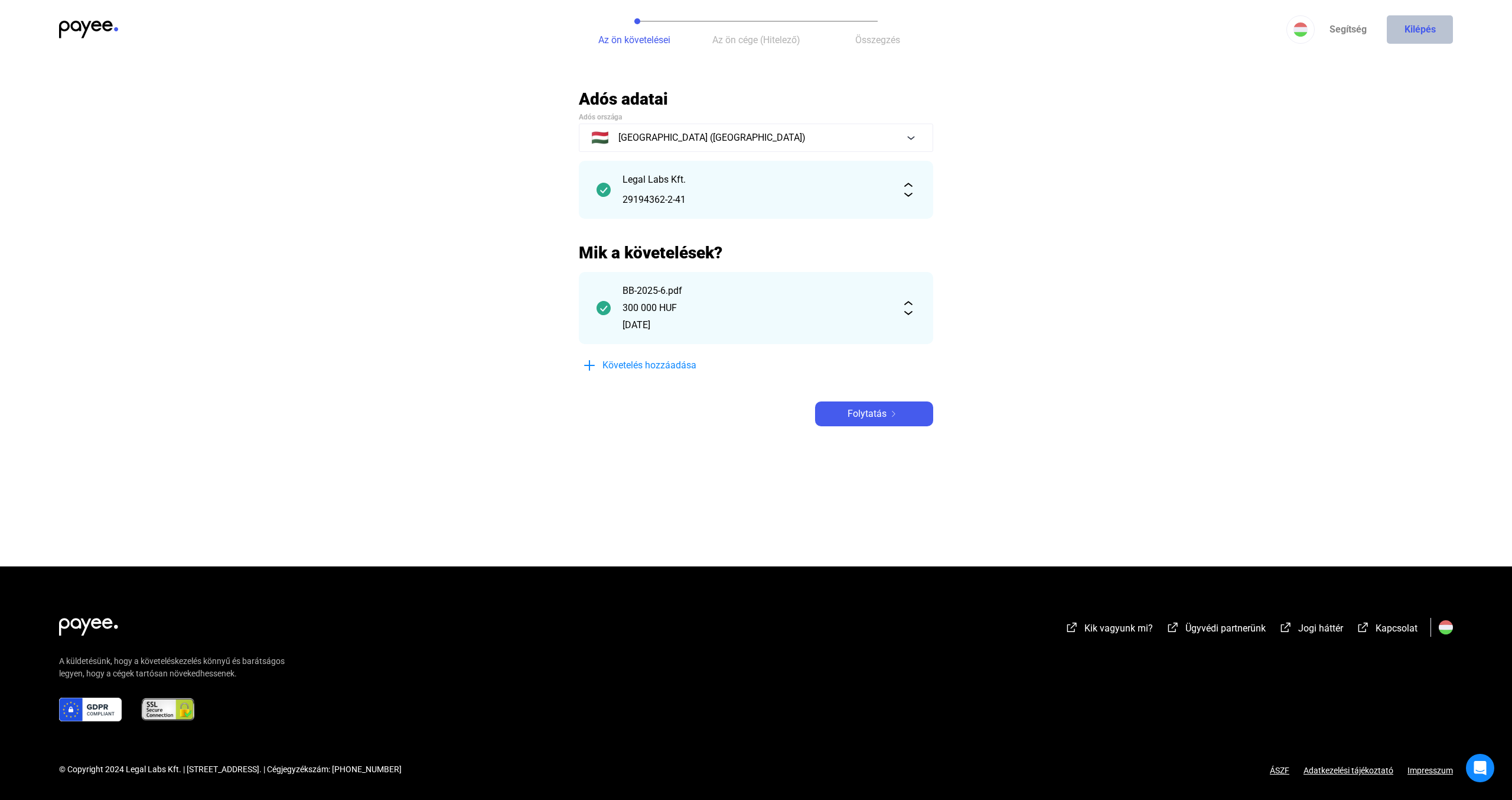
click at [1434, 21] on button "Kilépés" at bounding box center [1420, 30] width 66 height 28
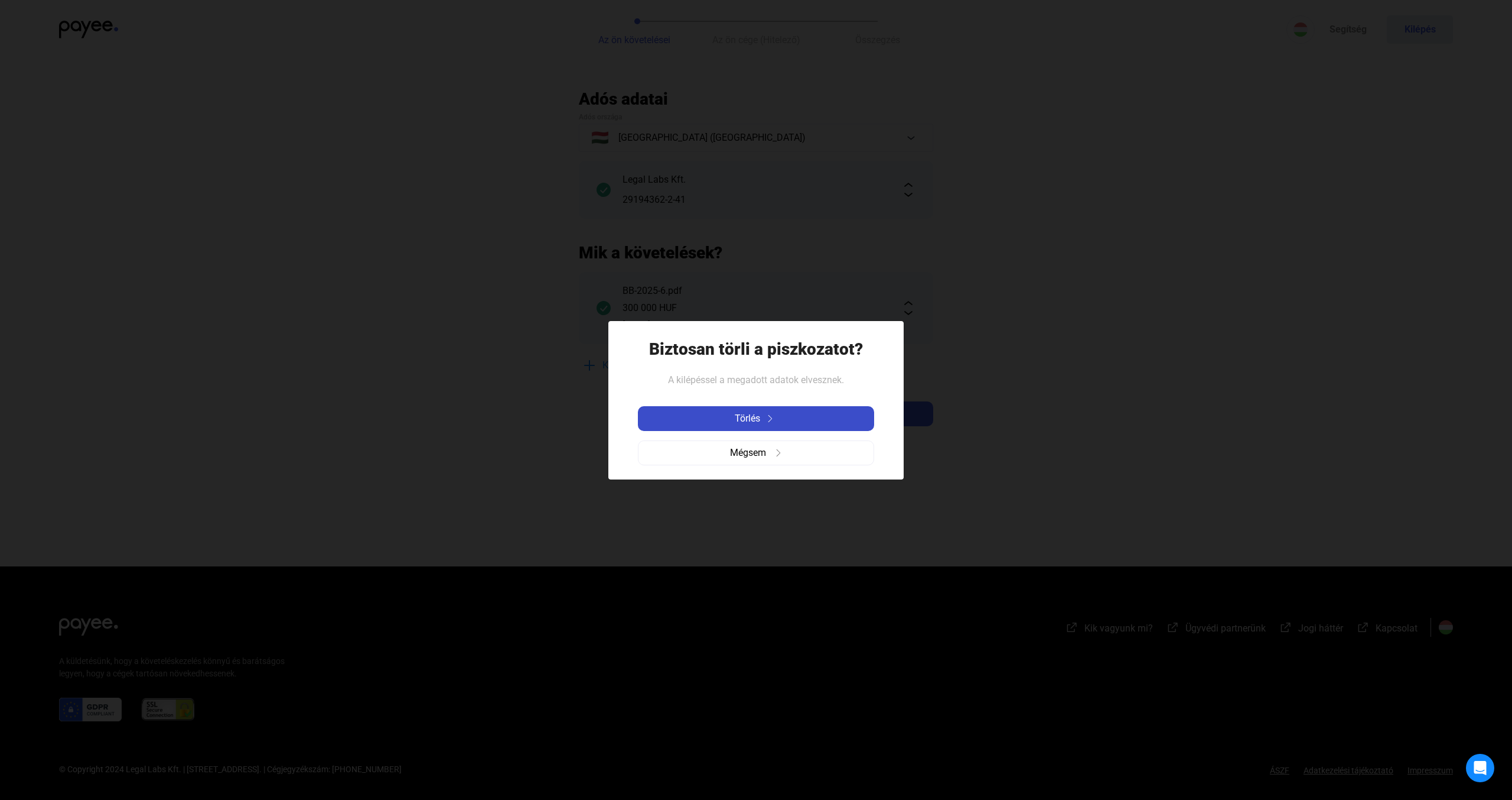
click at [841, 419] on div "Törlés" at bounding box center [756, 418] width 229 height 14
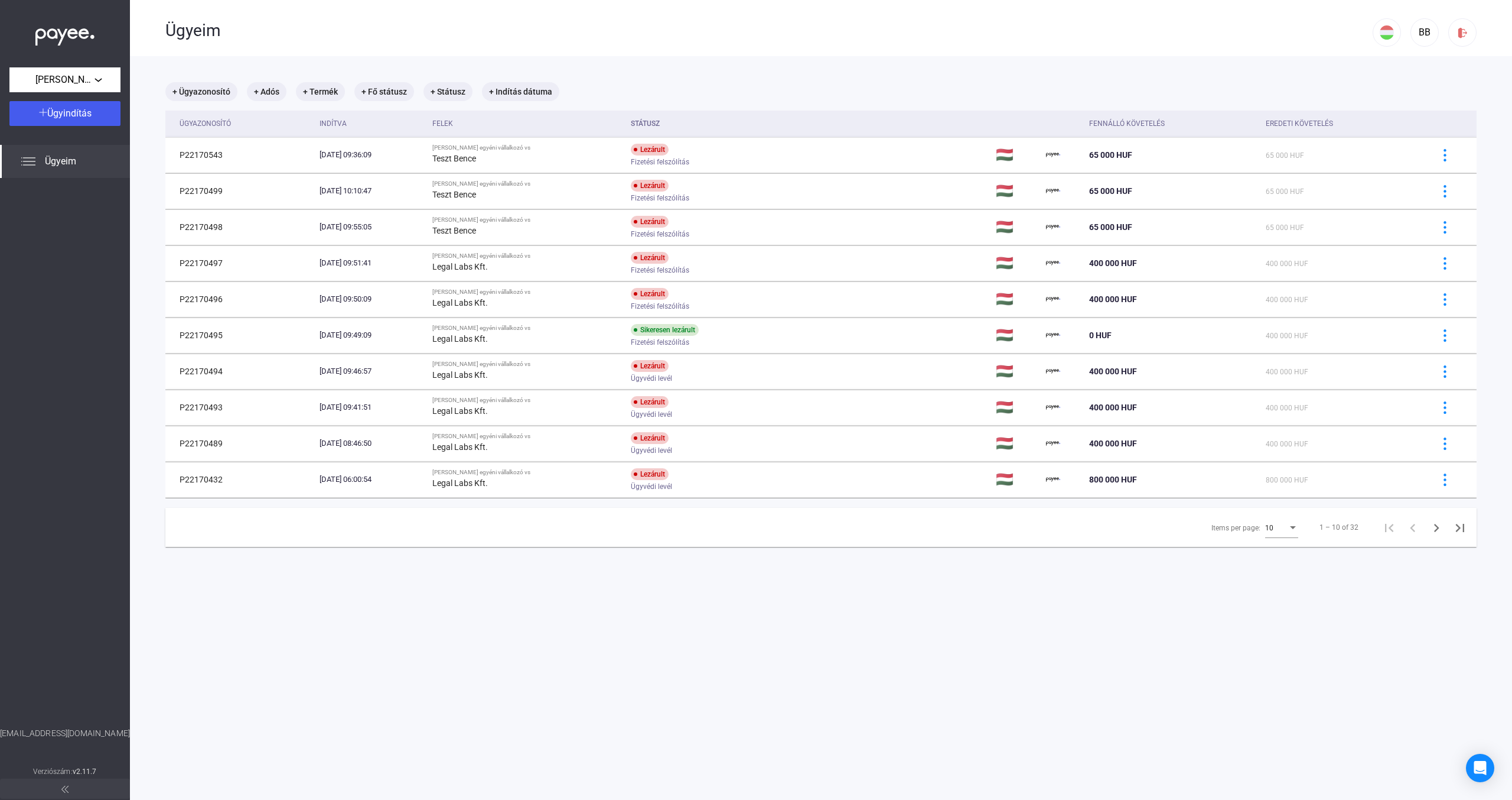
click at [829, 68] on main "+ Ügyazonosító + Adós + Termék + Fő státusz + Státusz + Indítás dátuma Ügyazono…" at bounding box center [820, 456] width 1382 height 800
click at [1415, 30] on div "BB" at bounding box center [1425, 33] width 20 height 14
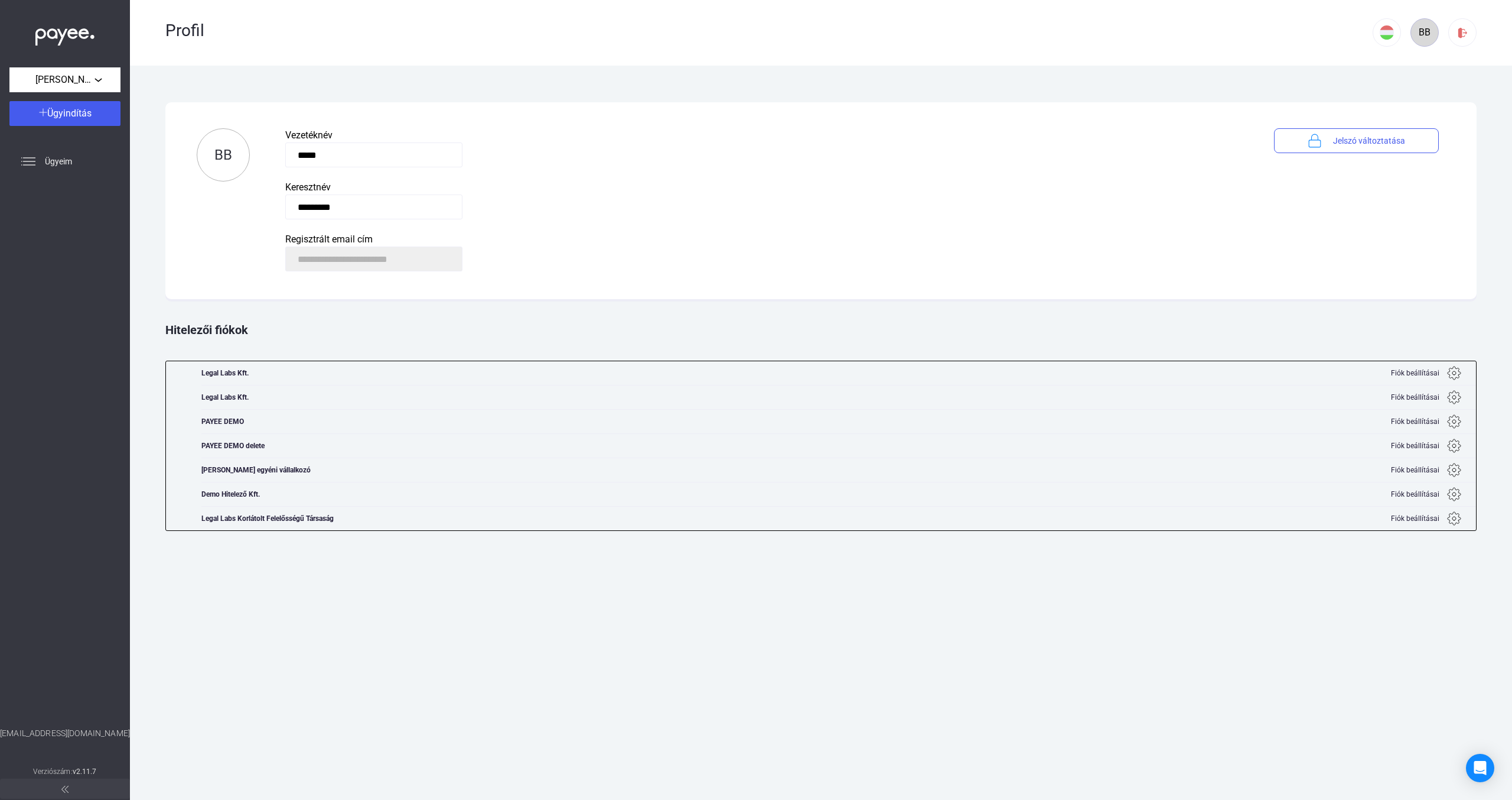
click at [1419, 31] on div "BB" at bounding box center [1425, 33] width 20 height 14
click at [46, 162] on span "Ügyeim" at bounding box center [58, 161] width 27 height 14
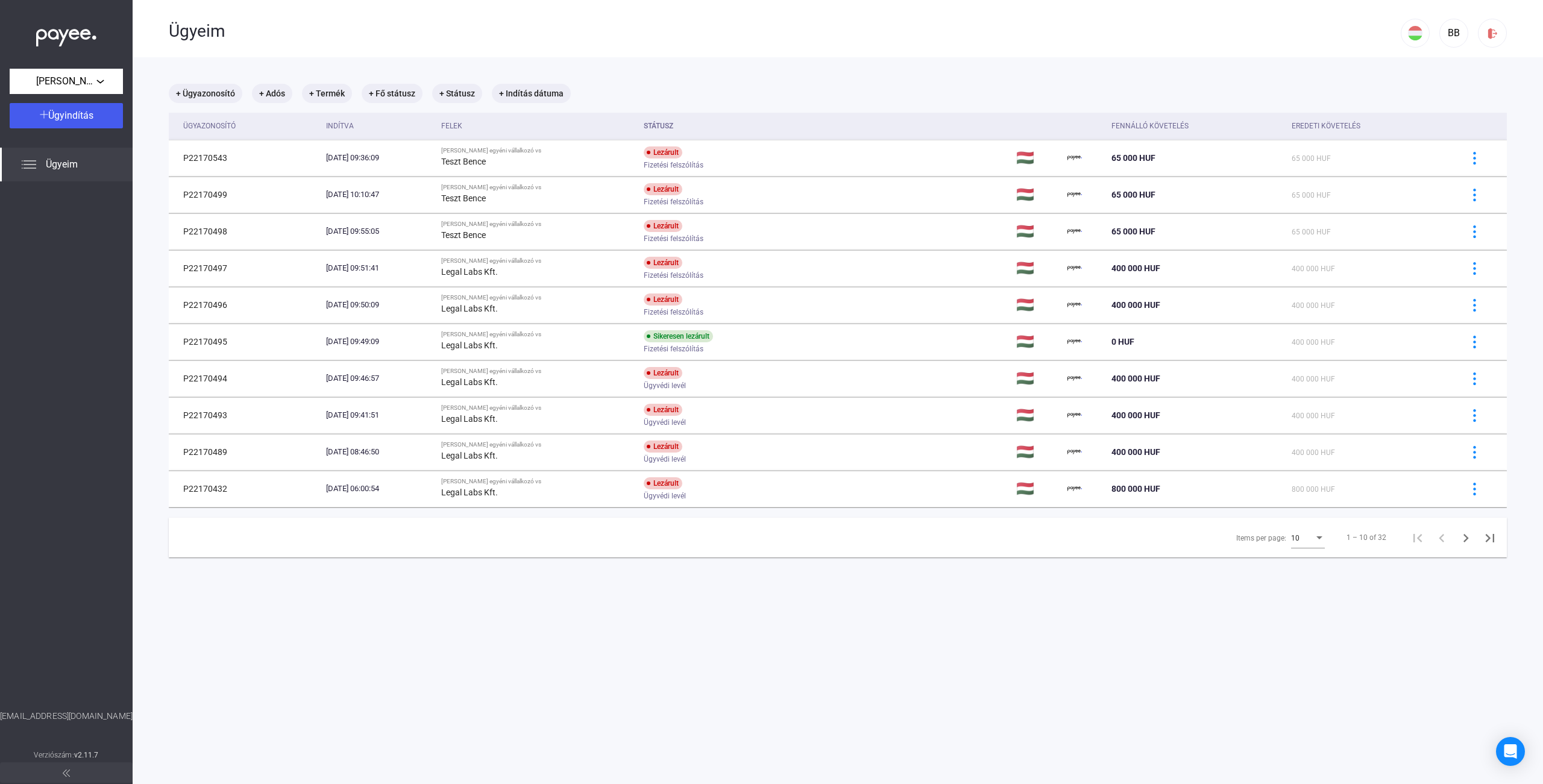
click at [70, 770] on button at bounding box center [66, 773] width 132 height 21
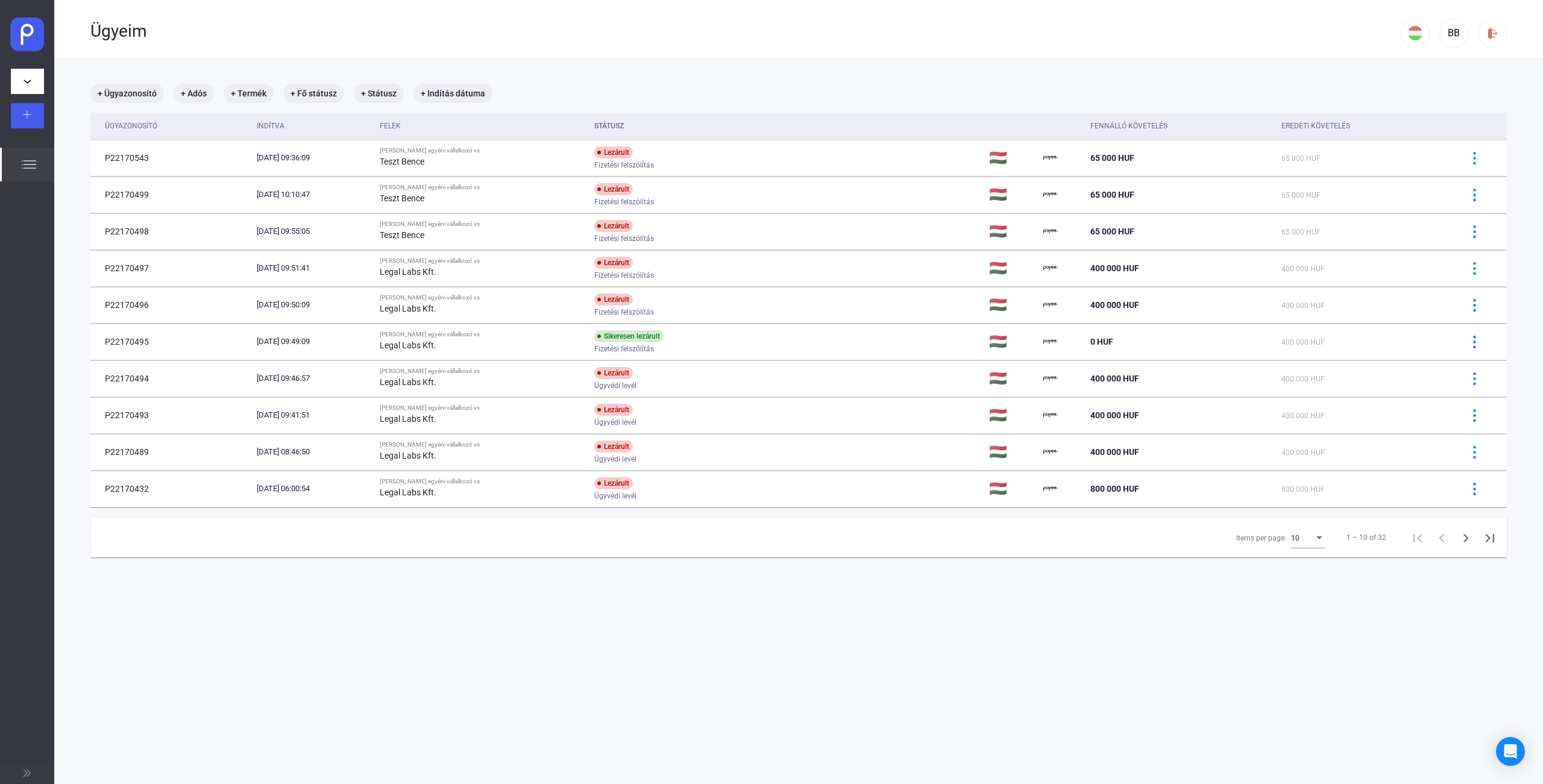
click at [34, 773] on button at bounding box center [27, 773] width 54 height 21
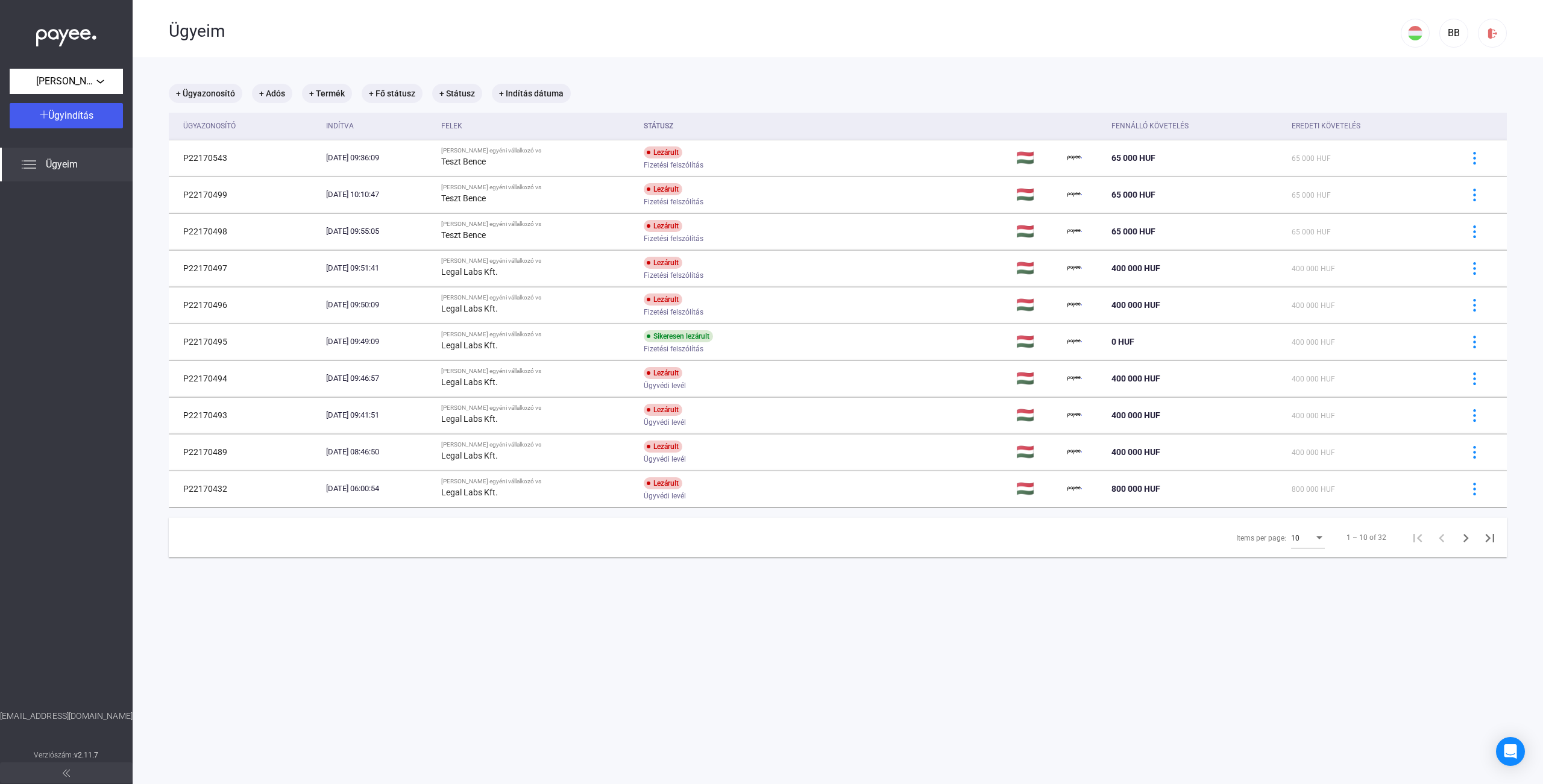
click at [189, 39] on div "Ügyeim" at bounding box center [785, 32] width 1232 height 21
click at [230, 29] on div "Ügyeim" at bounding box center [785, 32] width 1232 height 21
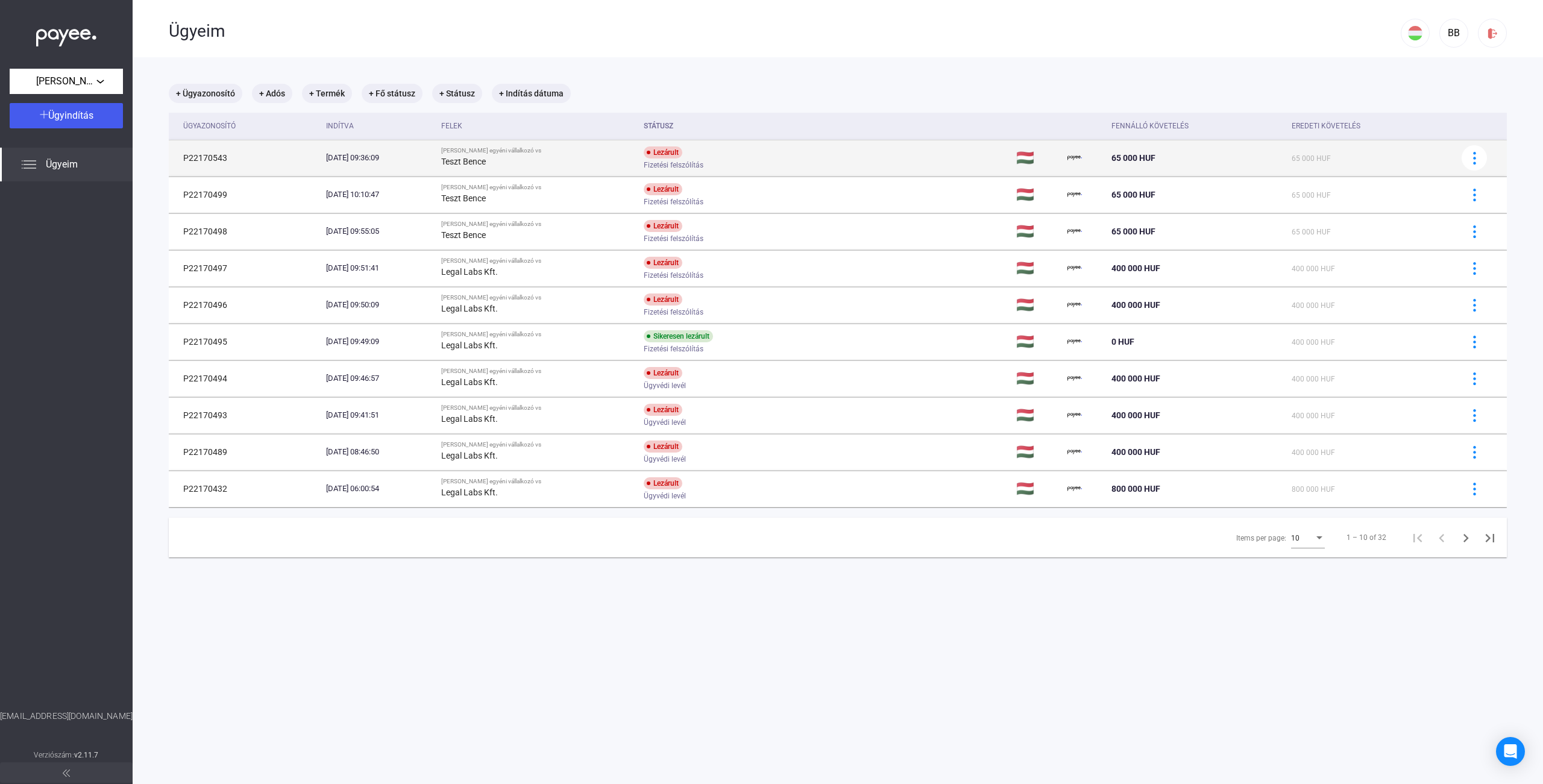
click at [432, 155] on div "[DATE] 09:36:09" at bounding box center [379, 158] width 106 height 12
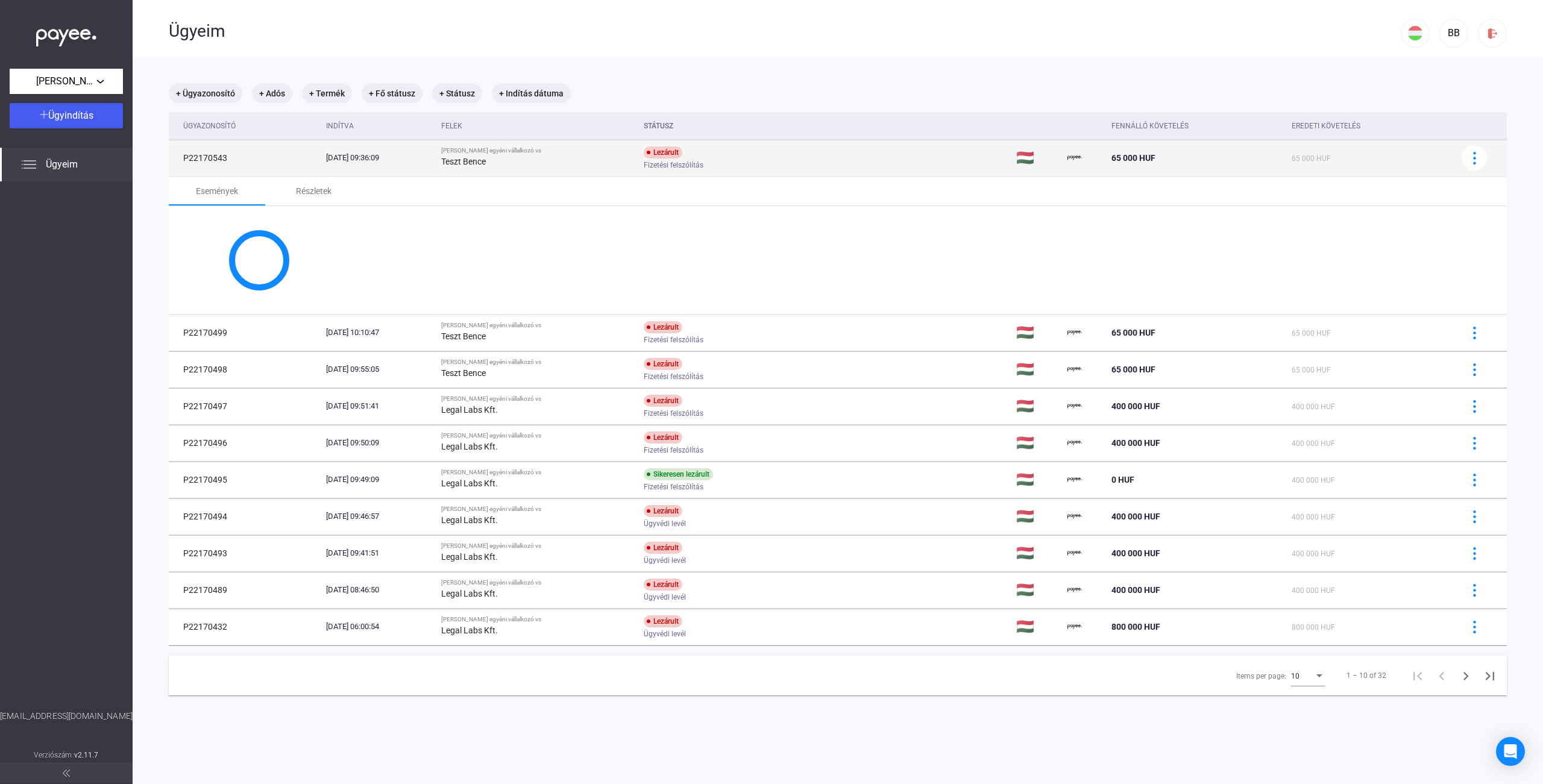
click at [432, 155] on div "[DATE] 09:36:09" at bounding box center [379, 158] width 106 height 12
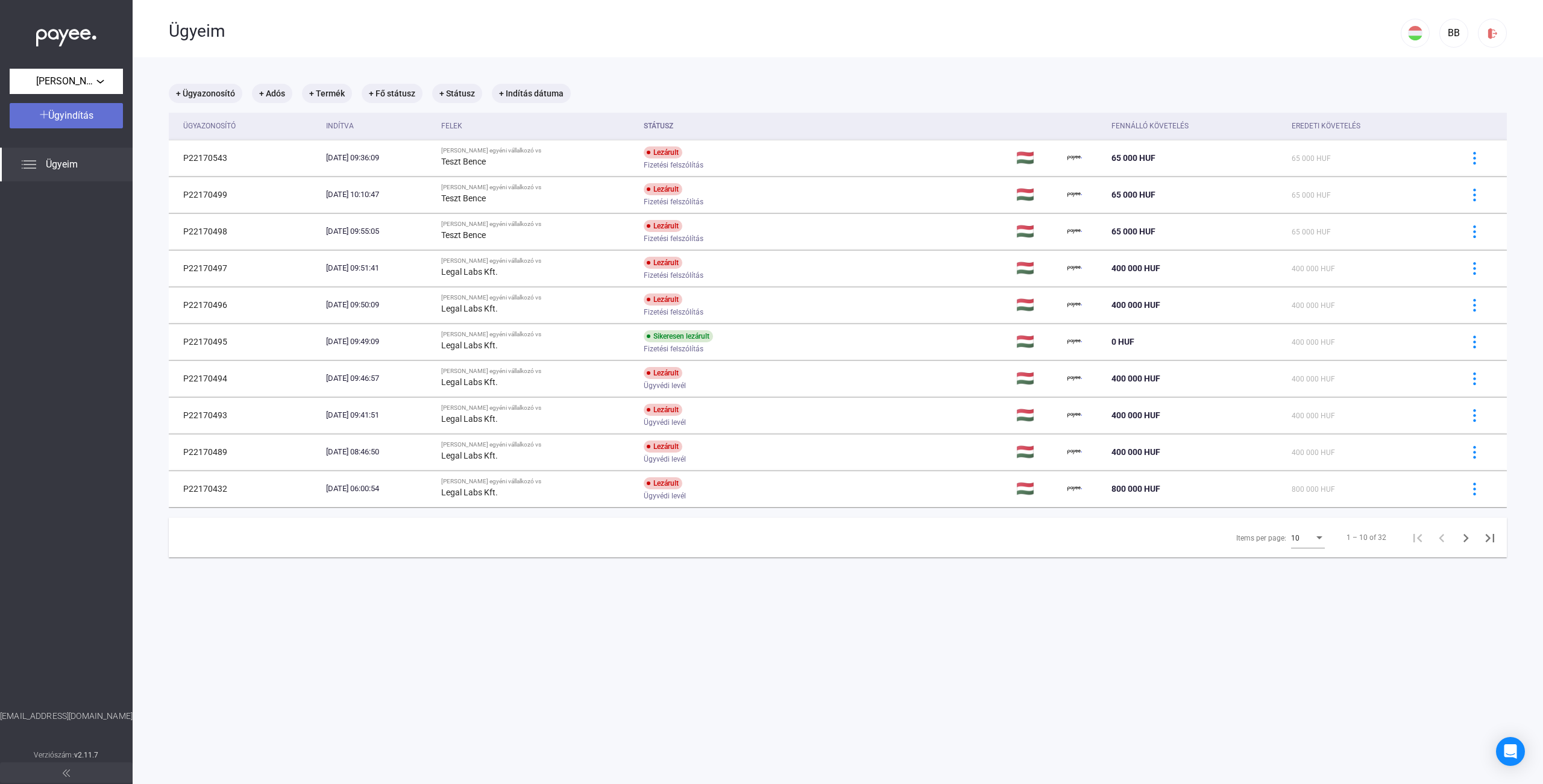
click at [110, 120] on div "Ügyindítás" at bounding box center [67, 116] width 106 height 14
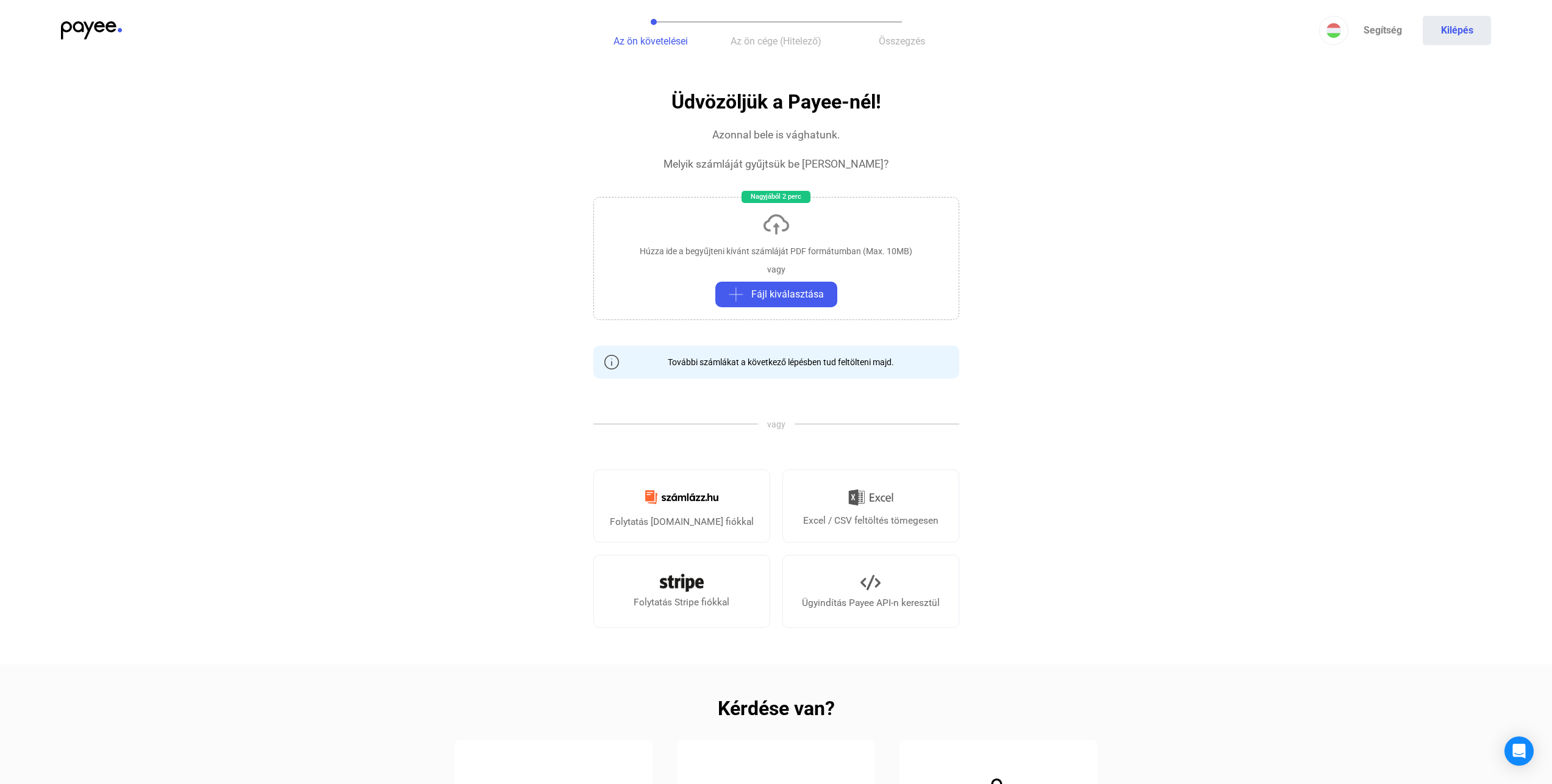
click at [785, 220] on img at bounding box center [776, 224] width 29 height 29
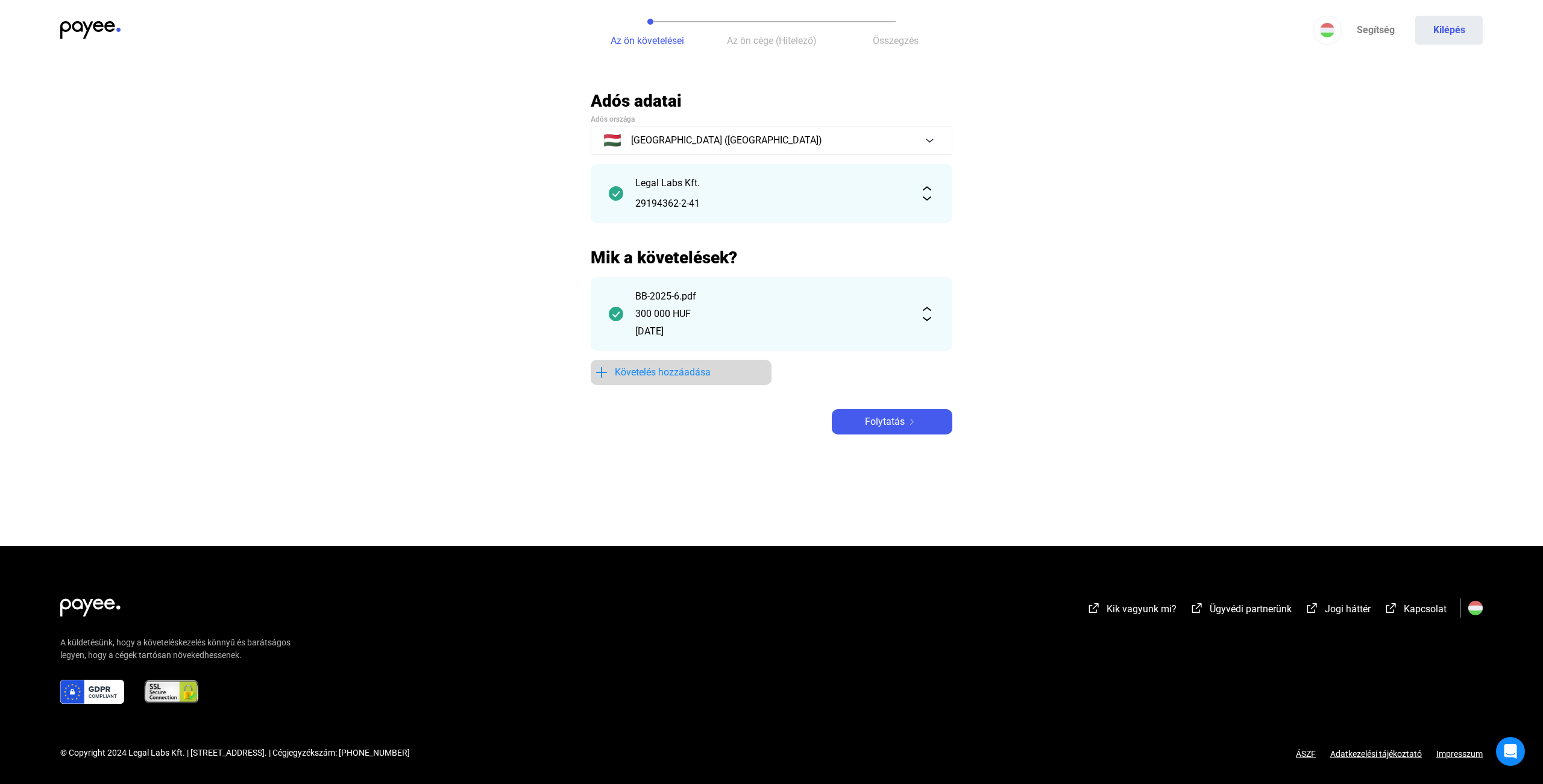
click at [678, 367] on span "Követelés hozzáadása" at bounding box center [662, 373] width 96 height 14
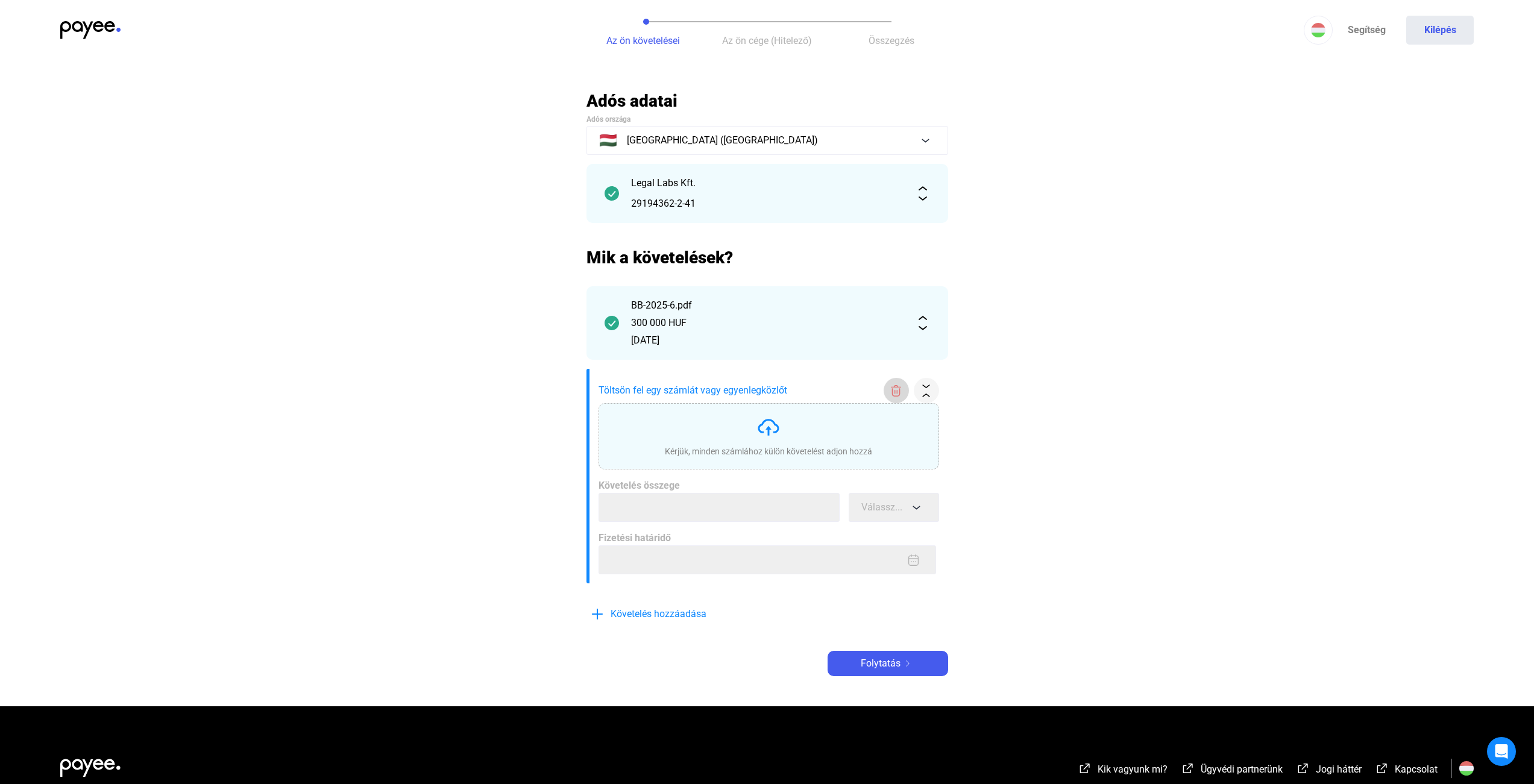
click at [889, 396] on button at bounding box center [897, 391] width 25 height 25
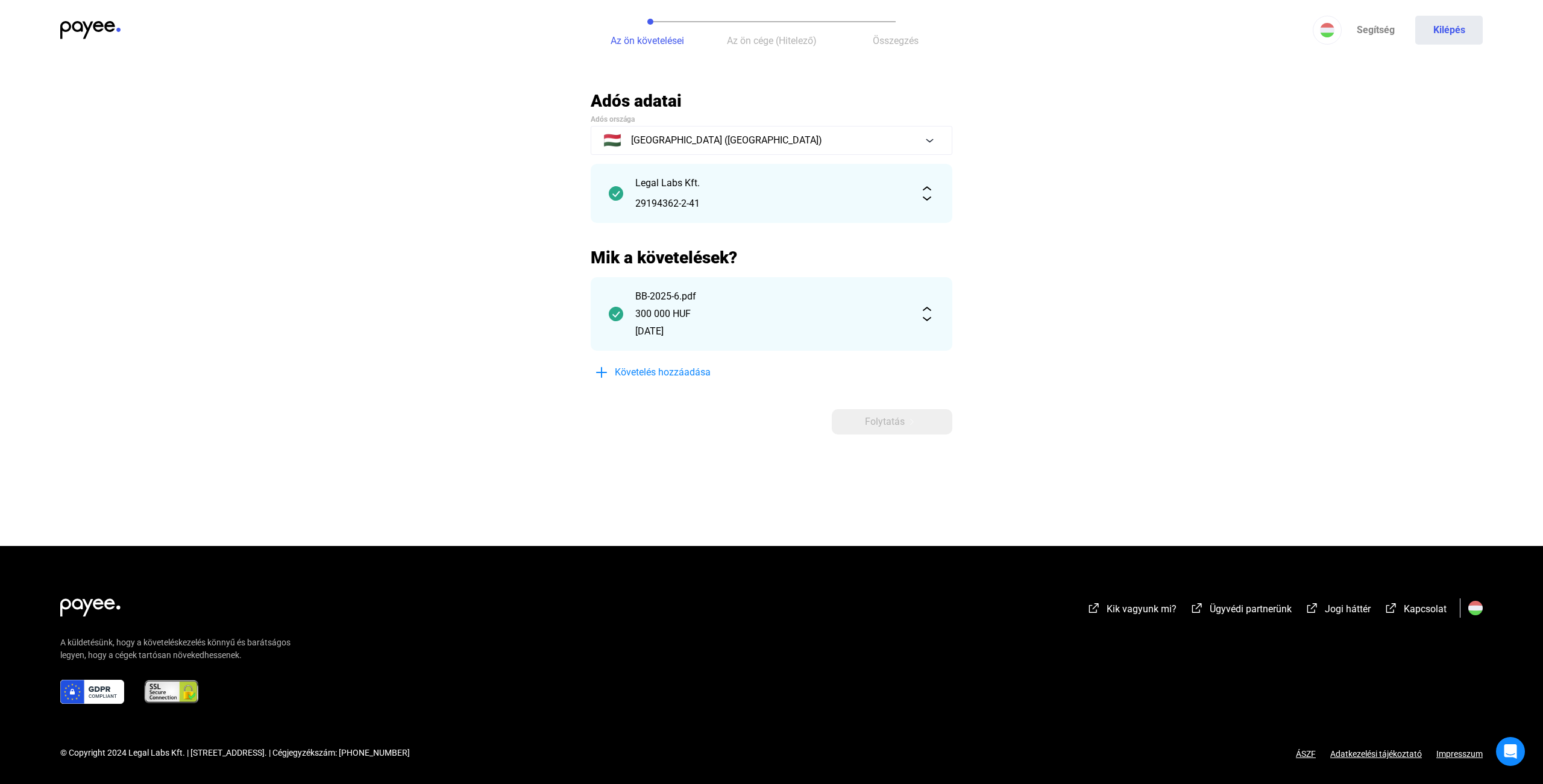
click at [742, 410] on div "Adós adatai Adós országa 🇭🇺 [GEOGRAPHIC_DATA] ([GEOGRAPHIC_DATA]) Legal Labs Kf…" at bounding box center [772, 262] width 362 height 344
click at [771, 378] on button "Követelés hozzáadása" at bounding box center [681, 373] width 181 height 25
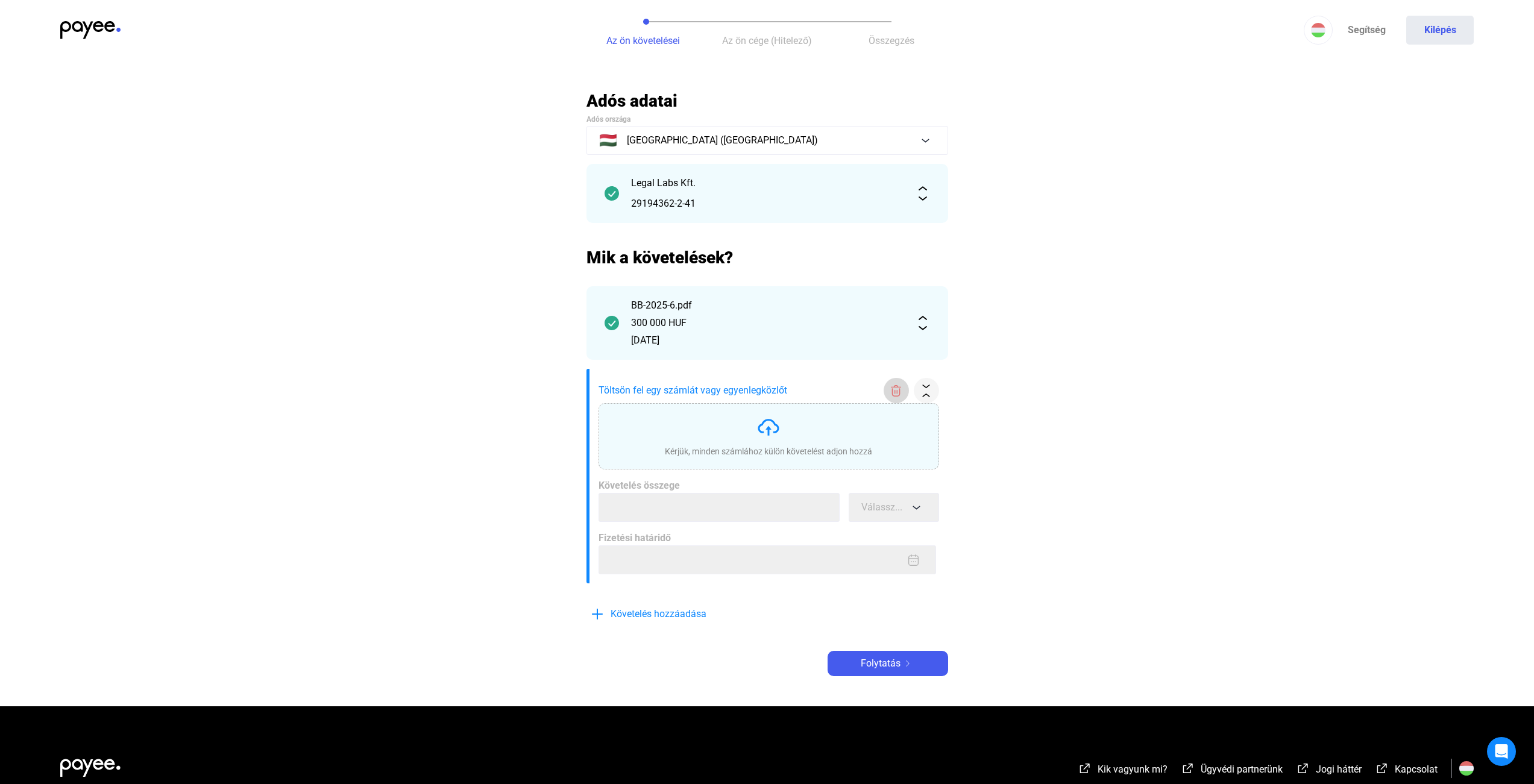
click at [903, 386] on div at bounding box center [896, 391] width 18 height 13
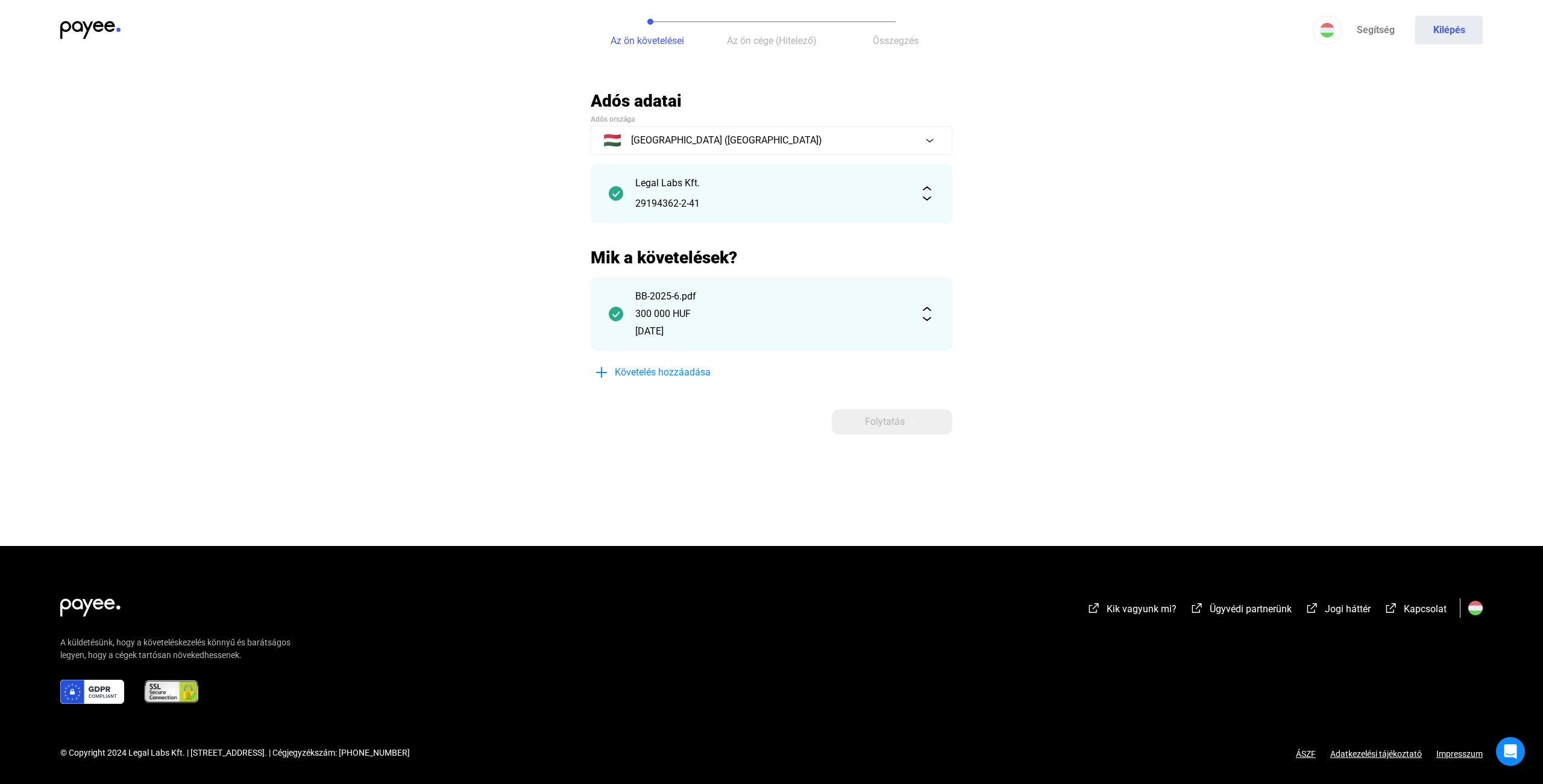
click at [1085, 393] on main "Automatikusan mentve Adós adatai Adós országa 🇭🇺 [GEOGRAPHIC_DATA] ([GEOGRAPHIC…" at bounding box center [772, 318] width 1543 height 456
